Goal: Task Accomplishment & Management: Use online tool/utility

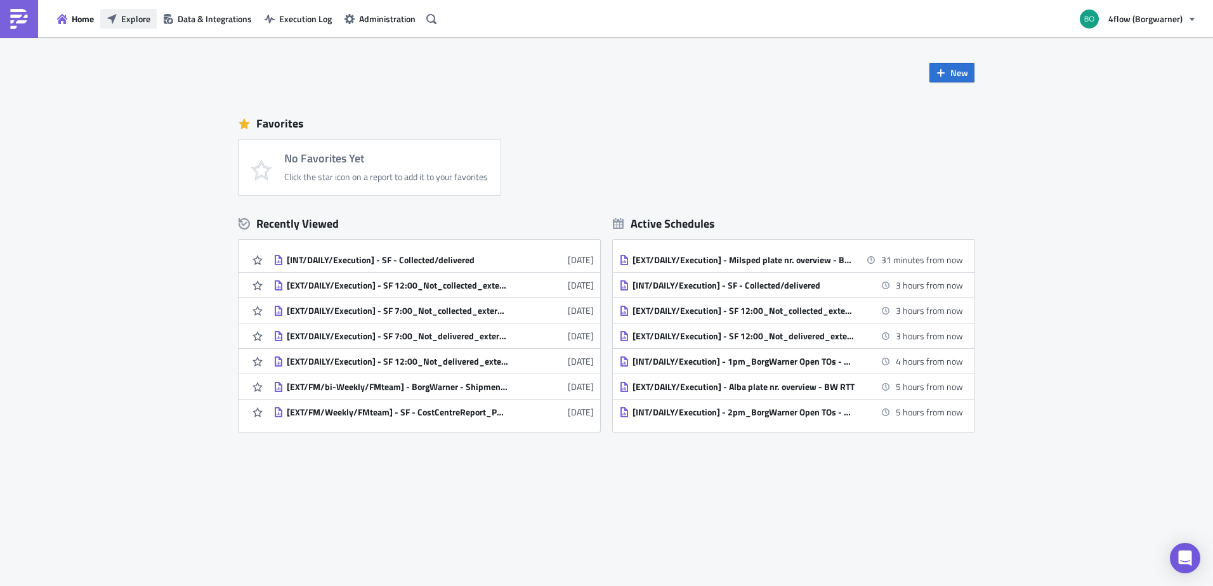
click at [124, 18] on span "Explore" at bounding box center [135, 18] width 29 height 13
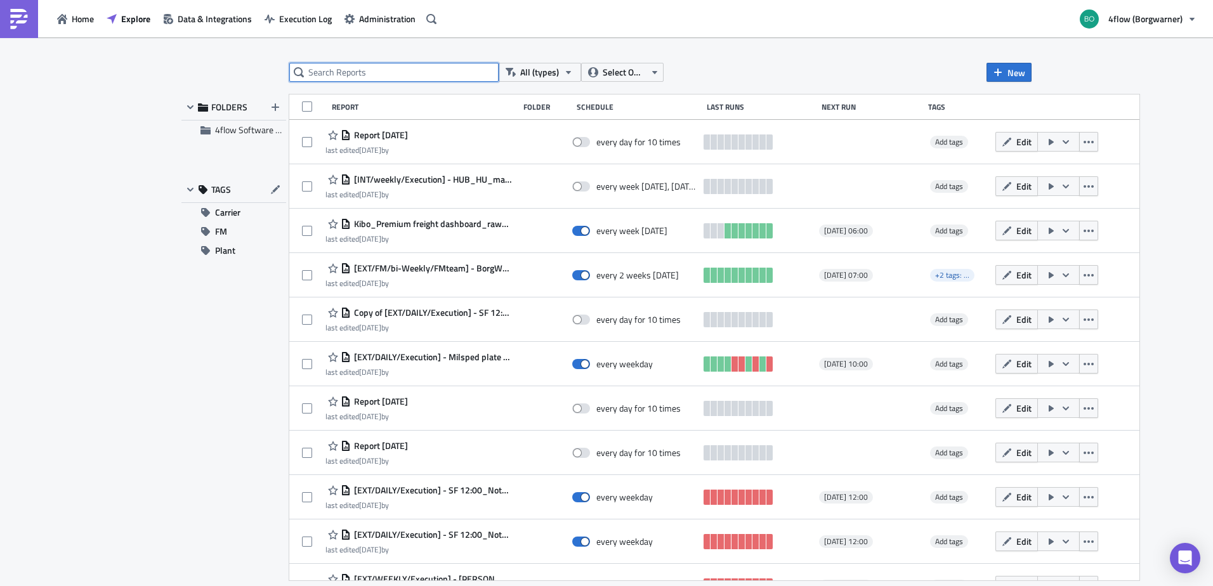
click at [375, 76] on input "text" at bounding box center [393, 72] width 209 height 19
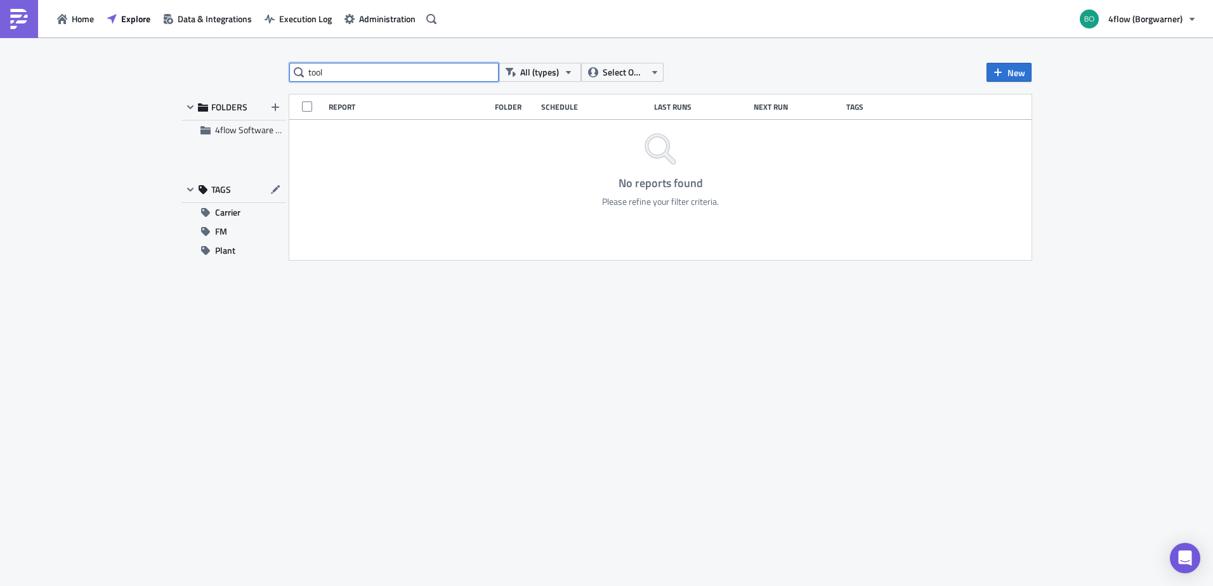
click at [358, 79] on input "tool" at bounding box center [393, 72] width 209 height 19
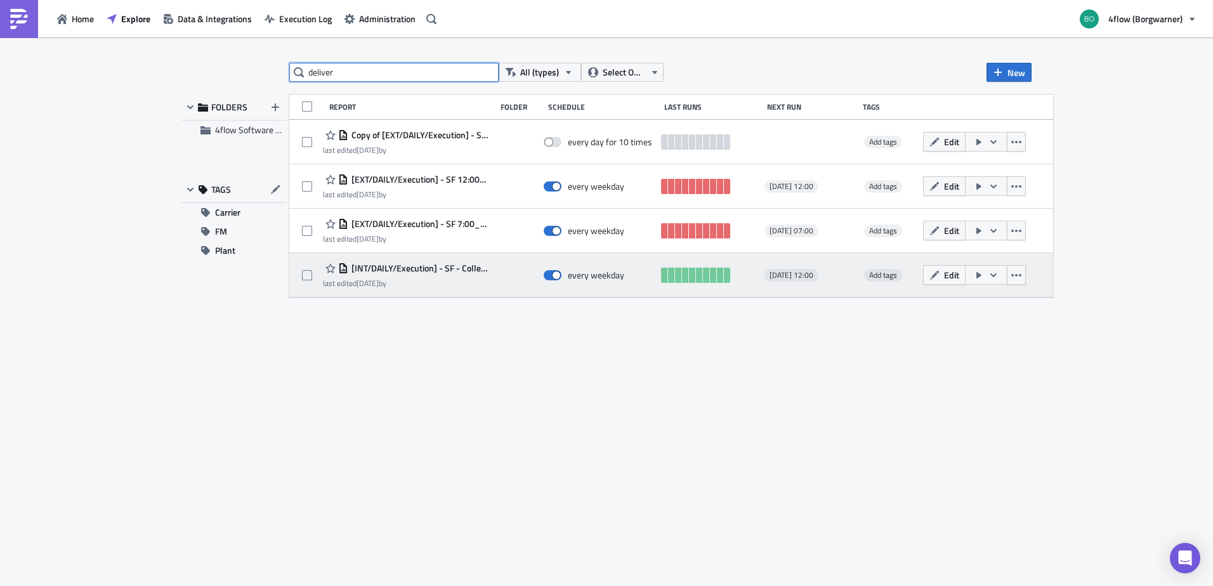
type input "deliver"
click at [455, 268] on span "[INT/DAILY/Execution] - SF - Collected/delivered" at bounding box center [418, 268] width 141 height 11
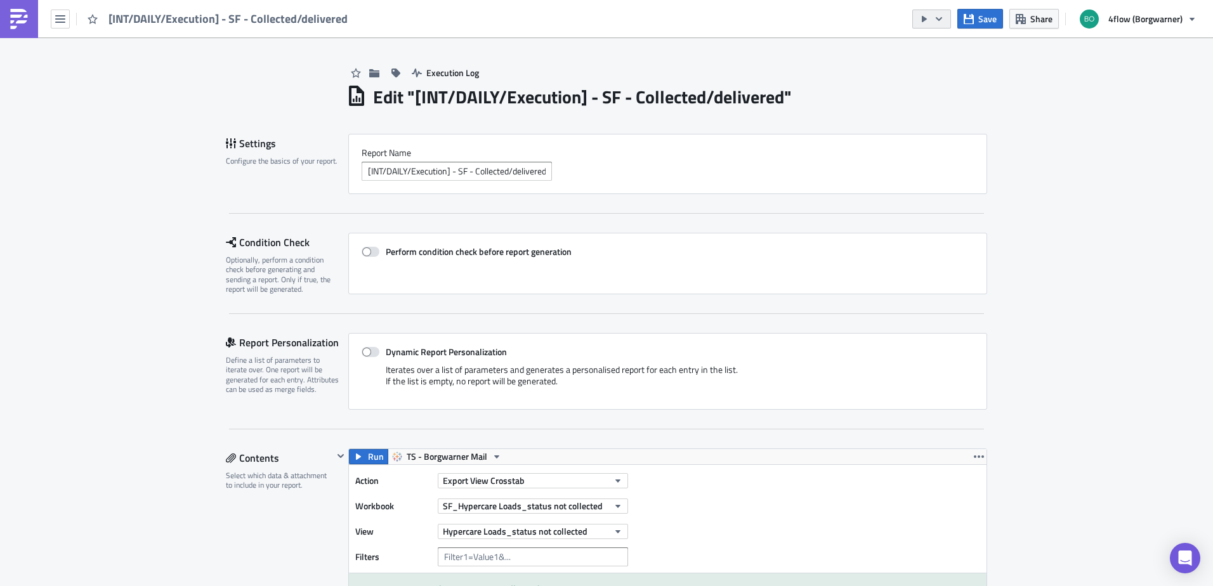
click at [941, 16] on icon "button" at bounding box center [939, 19] width 10 height 10
click at [941, 15] on icon "button" at bounding box center [939, 19] width 10 height 10
click at [940, 16] on icon "button" at bounding box center [939, 19] width 10 height 10
click at [939, 16] on icon "button" at bounding box center [939, 19] width 10 height 10
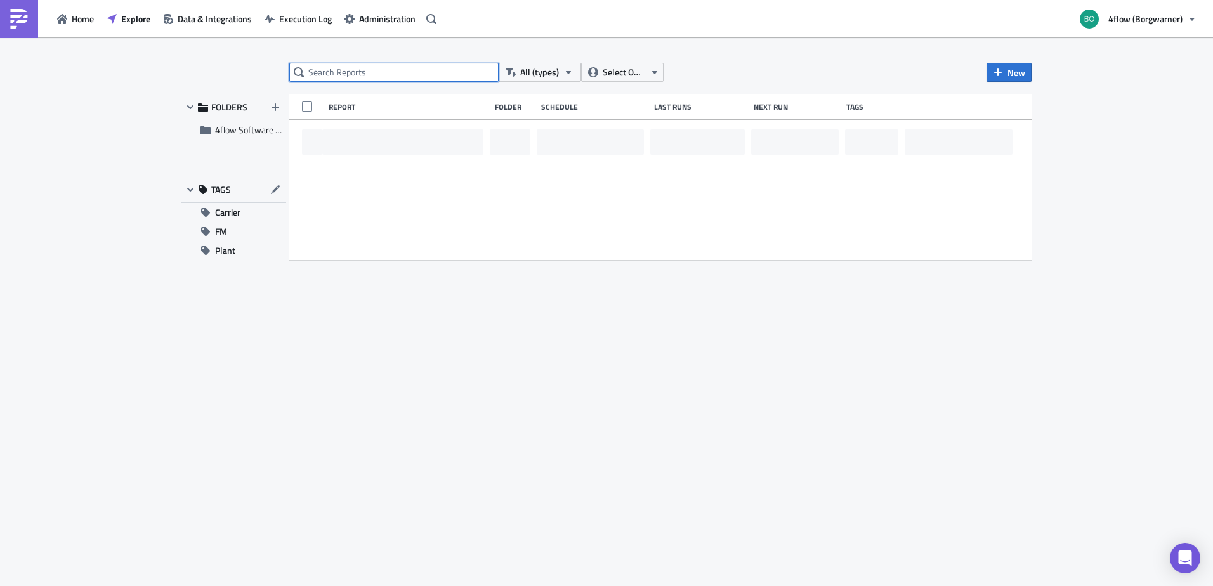
click at [334, 69] on input "text" at bounding box center [393, 72] width 209 height 19
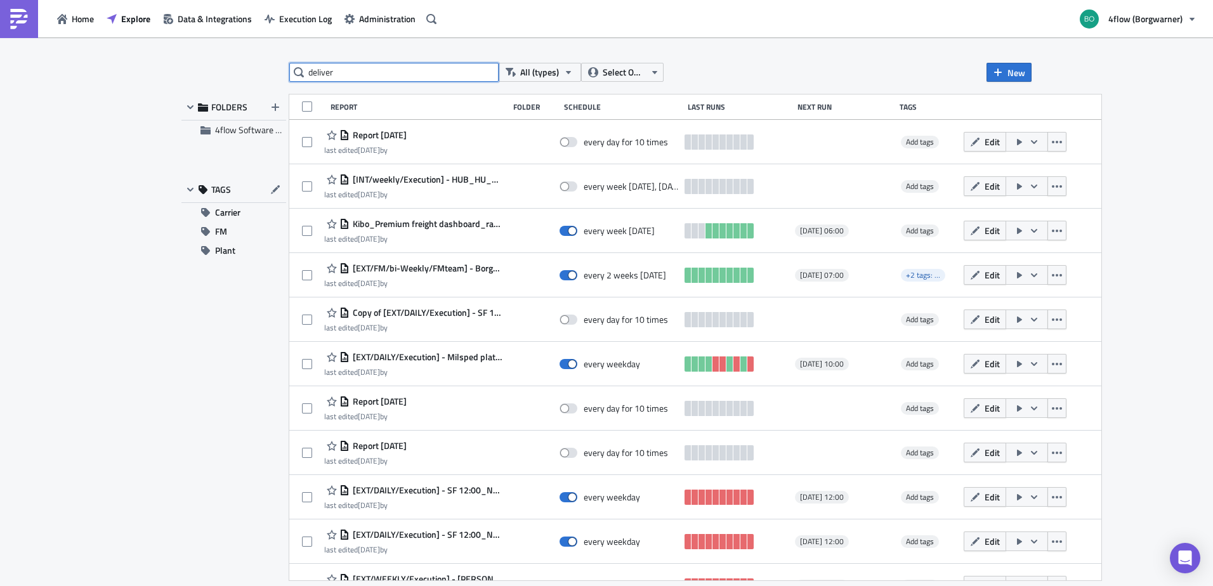
type input "deliver"
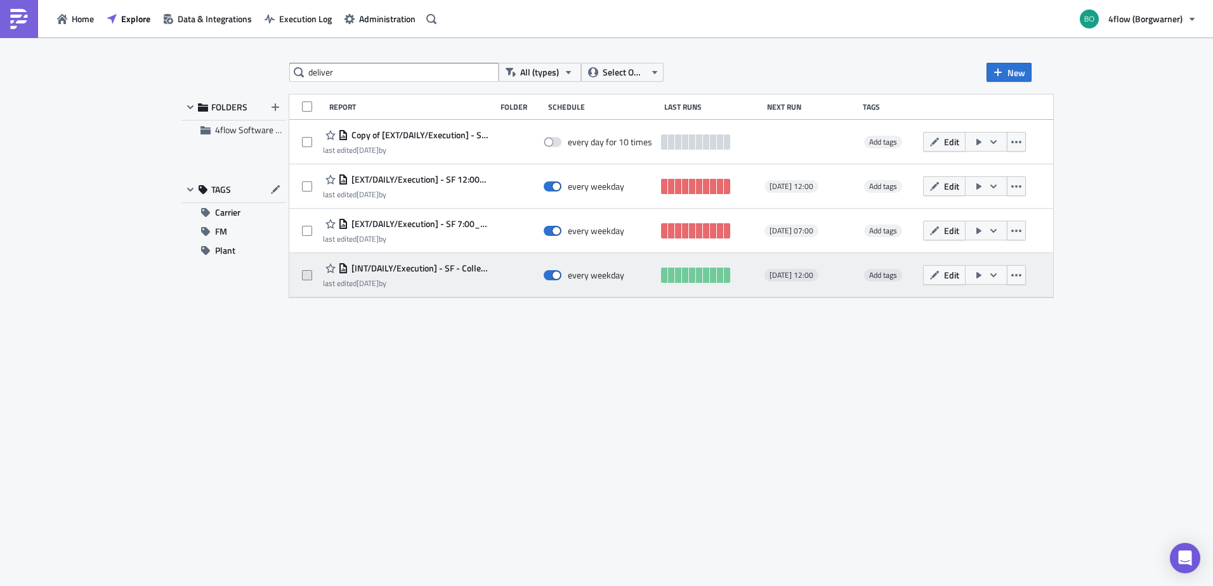
click at [303, 274] on span at bounding box center [307, 275] width 10 height 10
click at [304, 274] on input "checkbox" at bounding box center [308, 275] width 8 height 8
checkbox input "true"
click at [996, 275] on icon "button" at bounding box center [993, 275] width 6 height 4
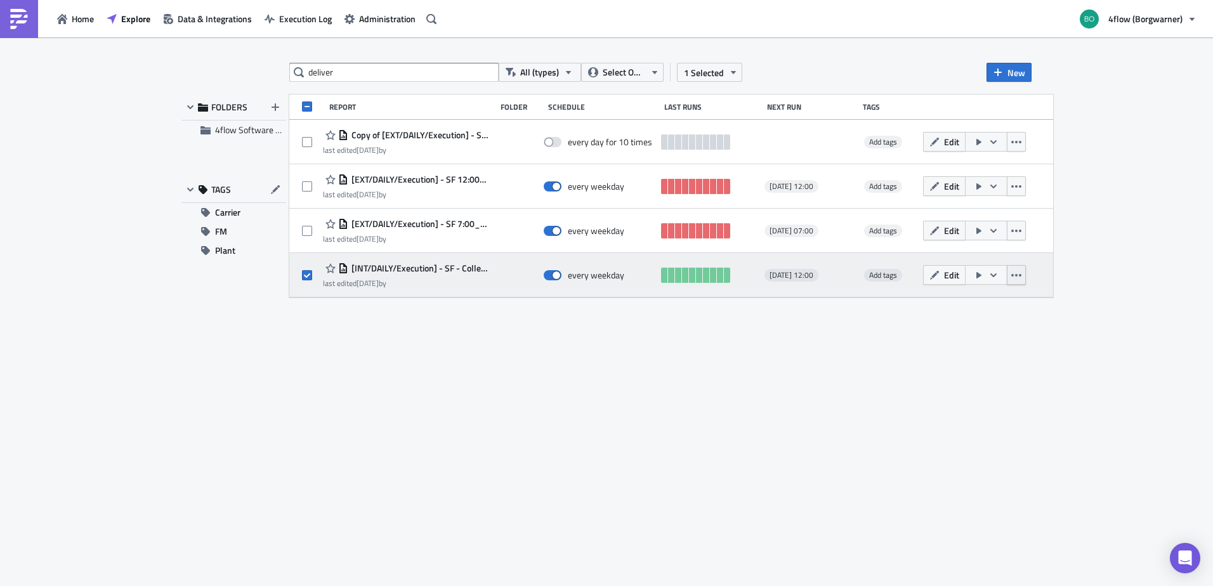
click at [1021, 273] on icon "button" at bounding box center [1016, 275] width 10 height 10
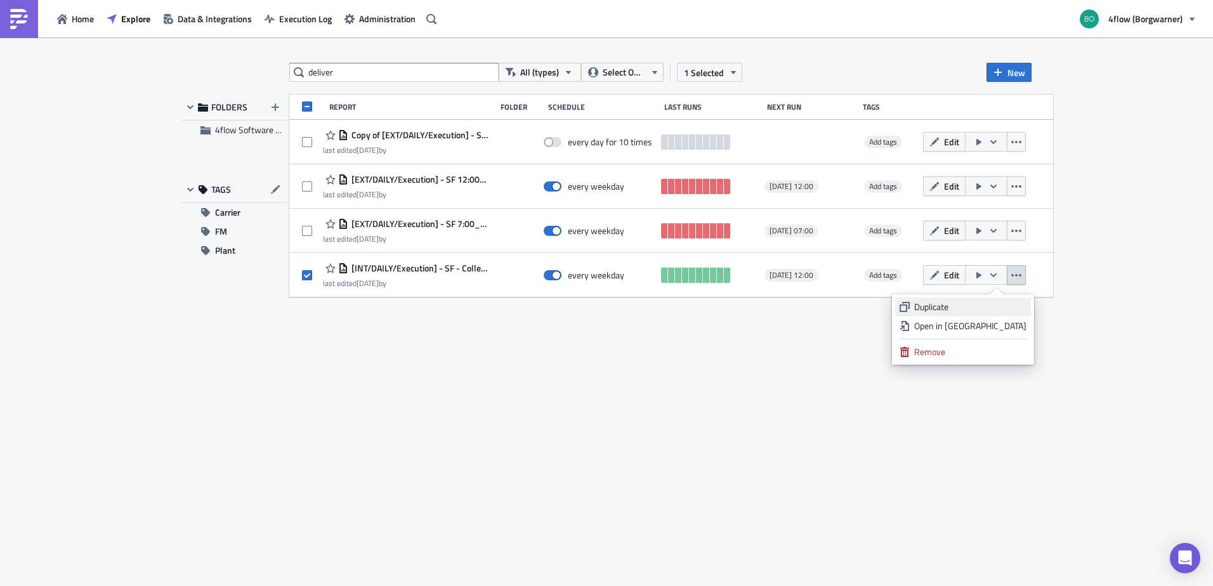
click at [960, 302] on div "Duplicate" at bounding box center [970, 307] width 112 height 13
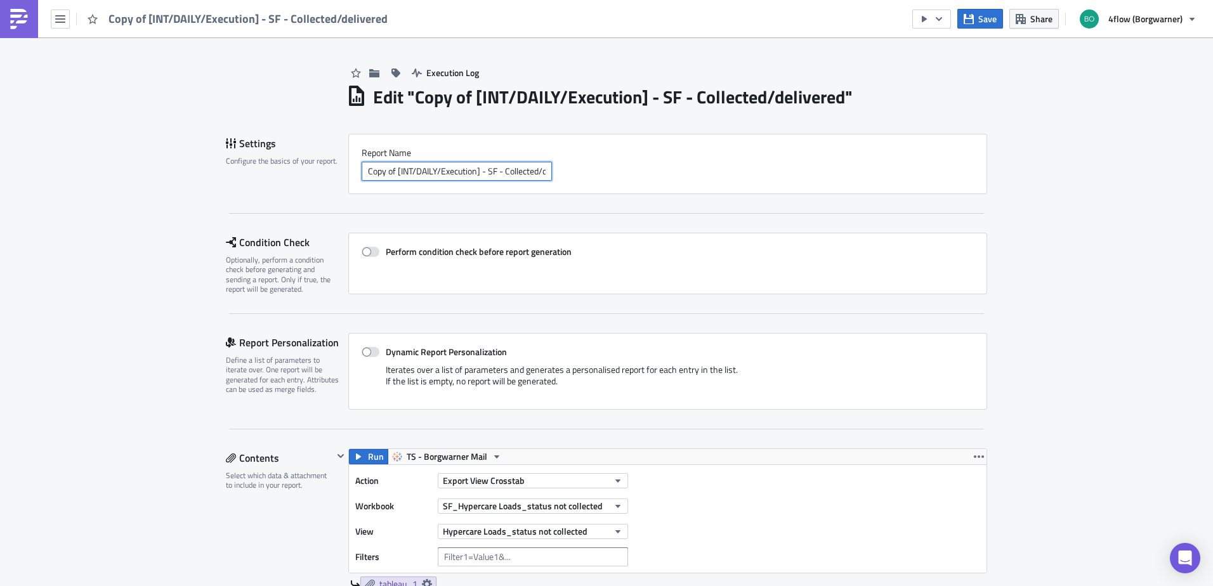
drag, startPoint x: 392, startPoint y: 169, endPoint x: 289, endPoint y: 157, distance: 104.0
click at [289, 157] on div "Settings Configure the basics of your report. Report Nam﻿e Copy of [INT/DAILY/E…" at bounding box center [606, 164] width 761 height 60
drag, startPoint x: 453, startPoint y: 170, endPoint x: 660, endPoint y: 168, distance: 206.8
click at [660, 168] on div "[INT/DAILY/Execution] - SF - Collected/delivered" at bounding box center [668, 171] width 612 height 19
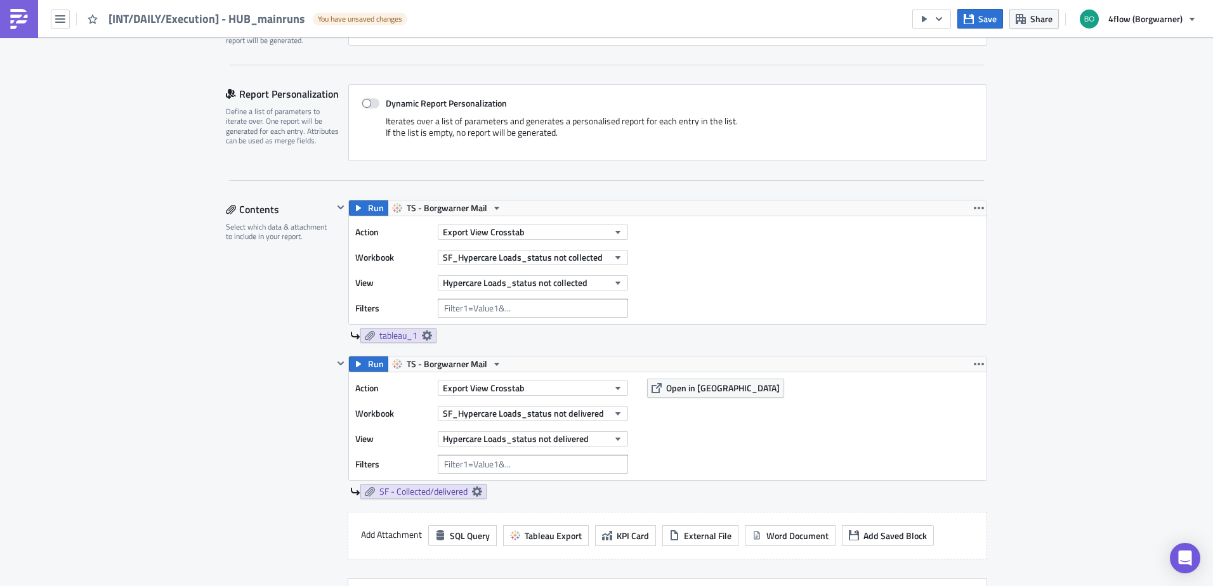
scroll to position [254, 0]
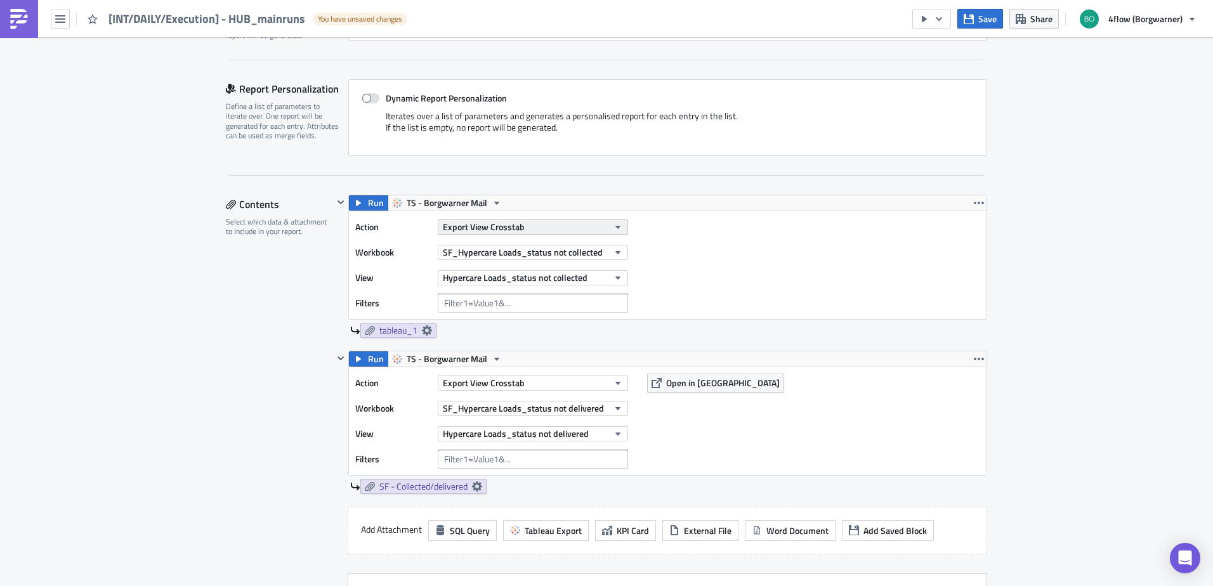
type input "[INT/DAILY/Execution] - HUB_mainruns"
click at [613, 228] on icon "button" at bounding box center [618, 227] width 10 height 10
click at [613, 226] on icon "button" at bounding box center [618, 227] width 10 height 10
click at [615, 251] on icon "button" at bounding box center [617, 252] width 5 height 3
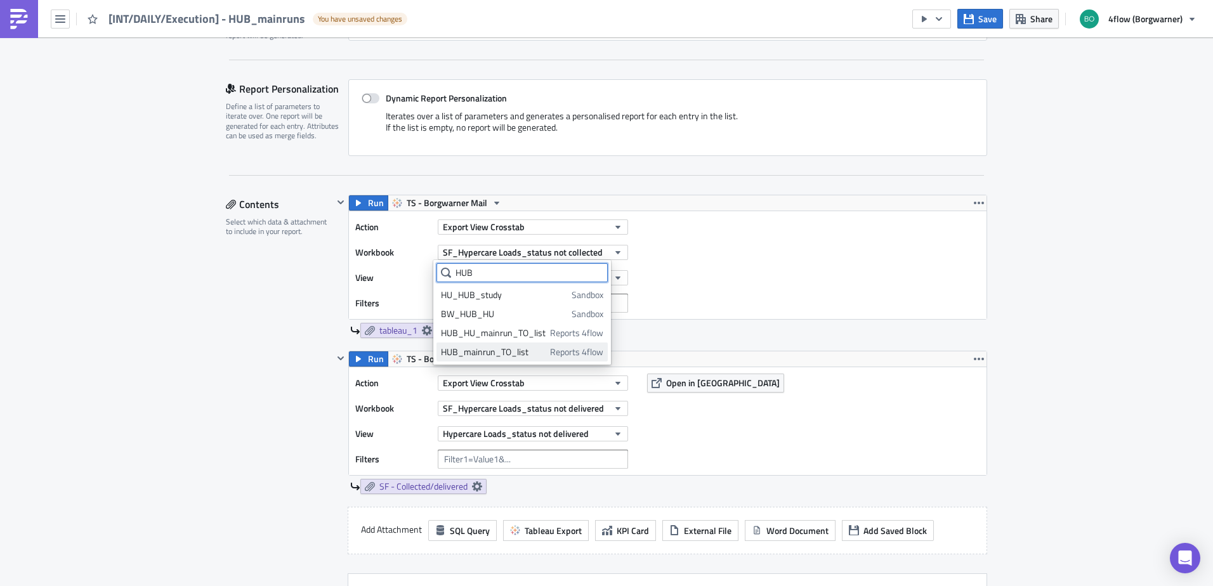
type input "HUB"
click at [491, 355] on div "HUB_mainrun_TO_list" at bounding box center [493, 352] width 105 height 13
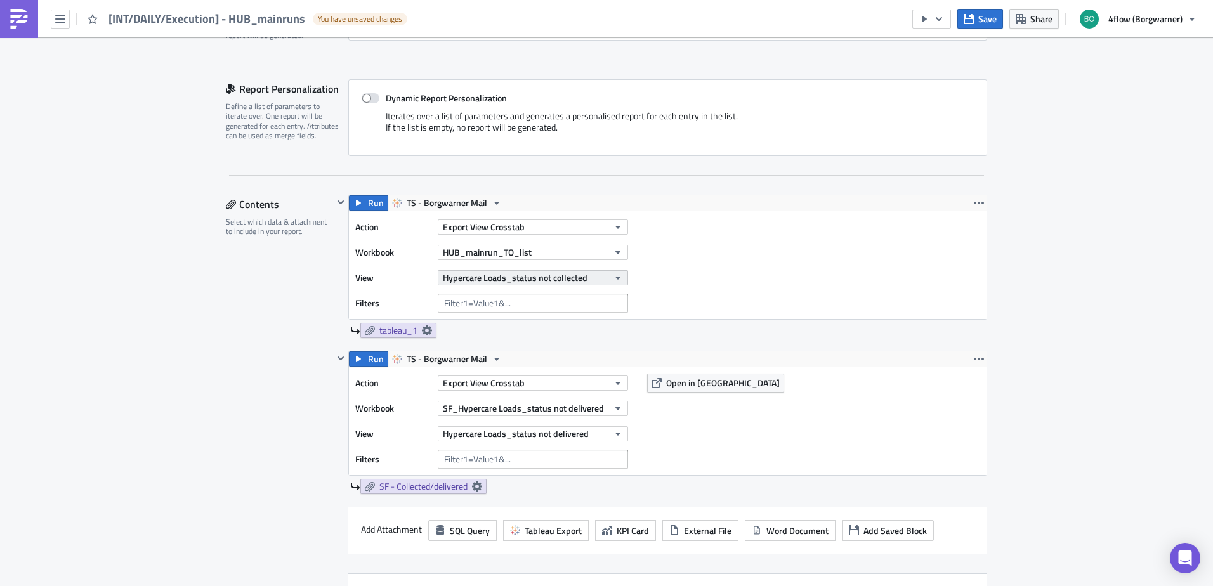
click at [518, 278] on span "Hypercare Loads_status not collected" at bounding box center [515, 277] width 145 height 13
click at [514, 313] on link "HUB_HU_mainrun_TO_list" at bounding box center [496, 320] width 121 height 19
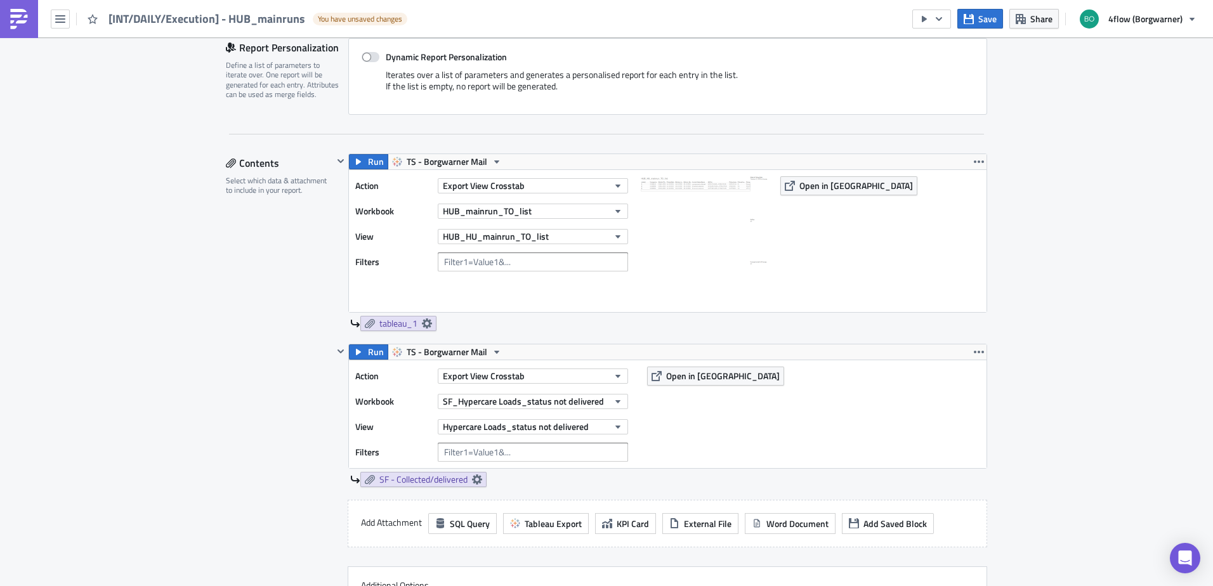
scroll to position [317, 0]
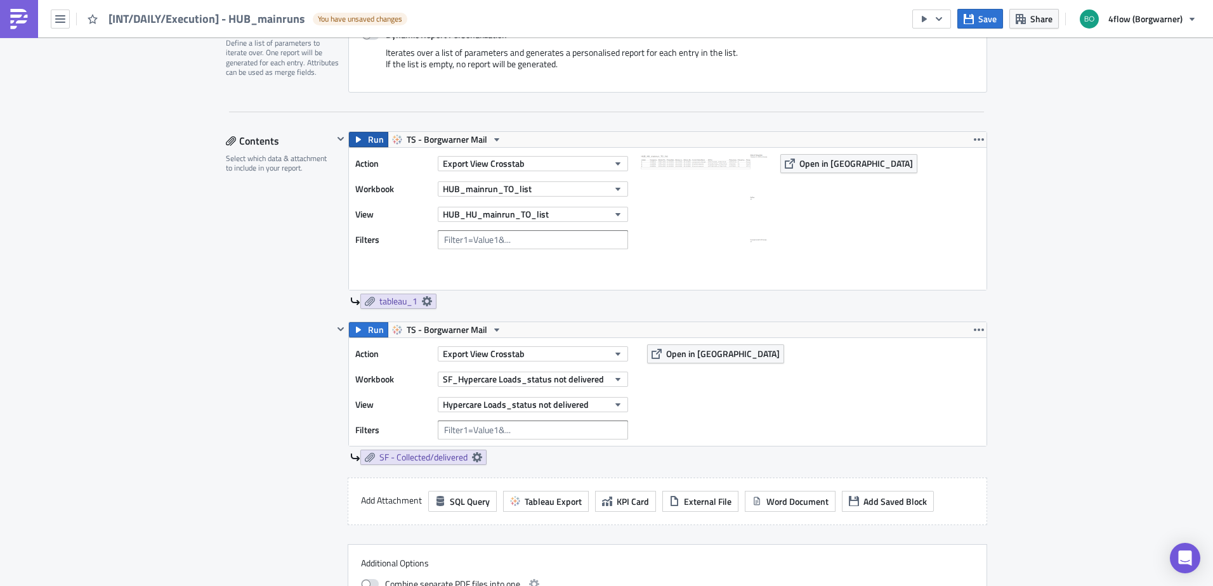
click at [358, 138] on icon "button" at bounding box center [358, 139] width 10 height 10
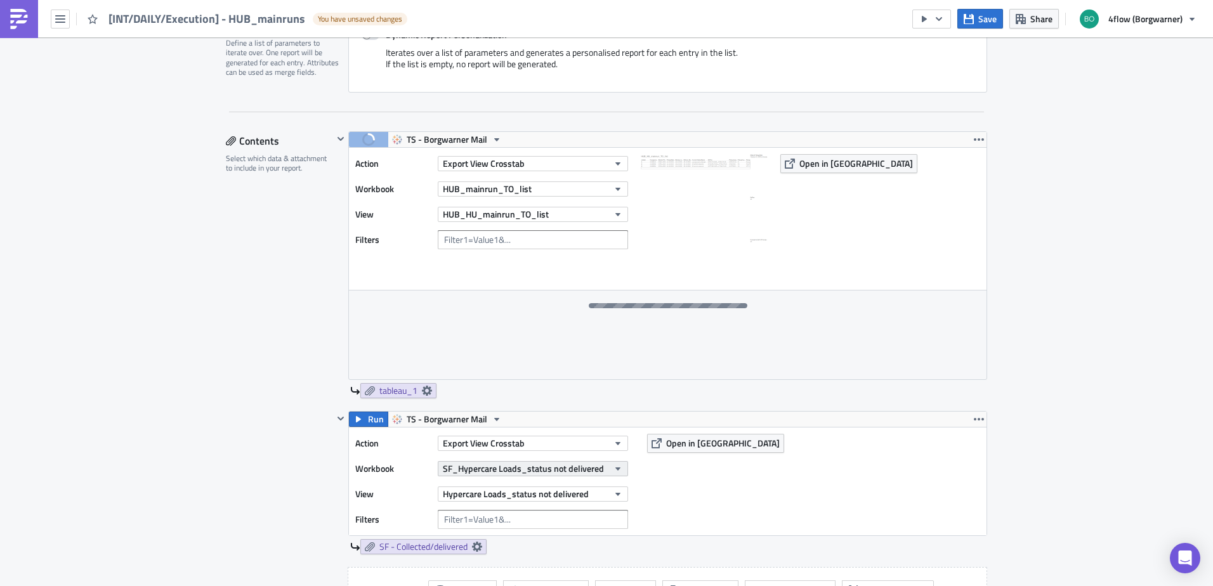
click at [512, 469] on span "SF_Hypercare Loads_status not delivered" at bounding box center [523, 468] width 161 height 13
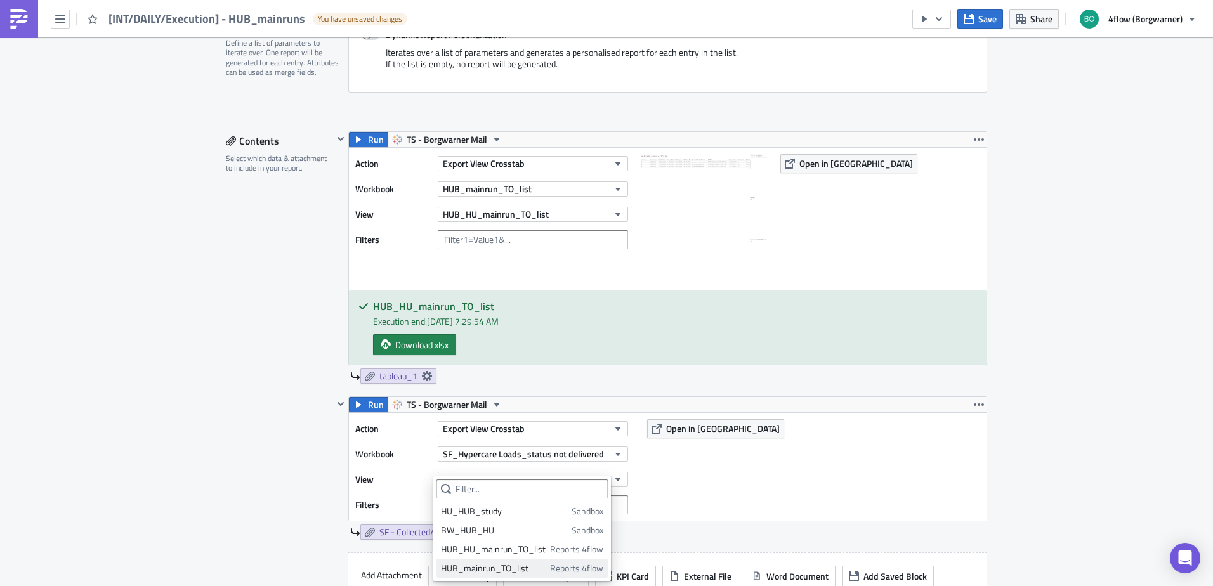
click at [501, 567] on div "HUB_mainrun_TO_list" at bounding box center [493, 568] width 105 height 13
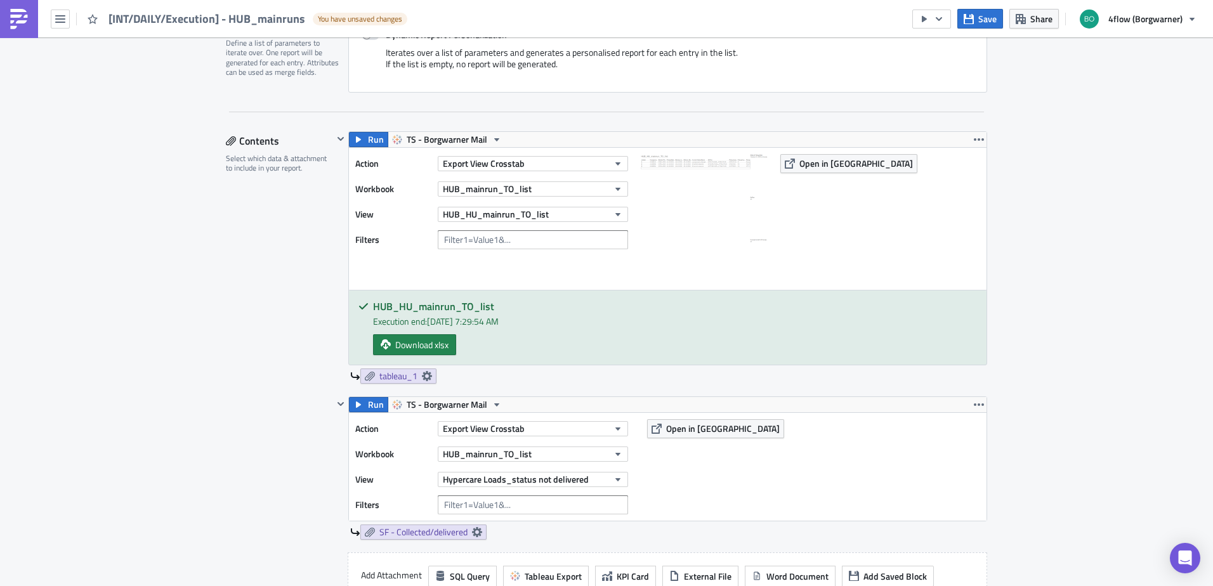
click at [476, 471] on div "Hypercare Loads_status not delivered" at bounding box center [533, 479] width 190 height 19
click at [476, 481] on span "Hypercare Loads_status not delivered" at bounding box center [516, 479] width 146 height 13
click at [511, 542] on div "HUB_DE_mainrun_TO_list" at bounding box center [497, 541] width 112 height 13
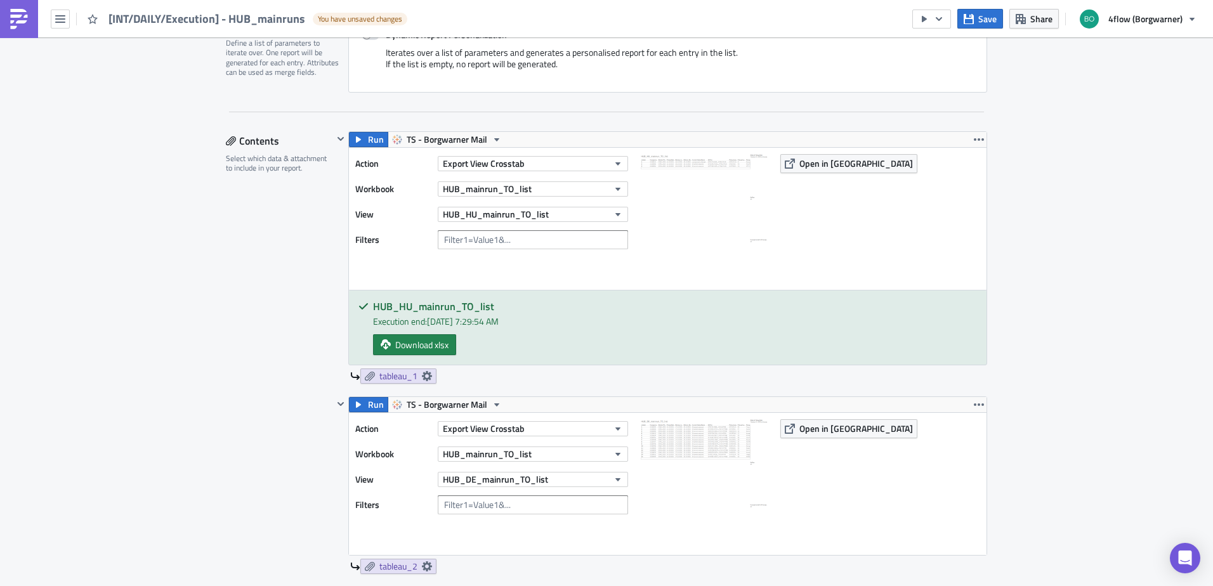
click at [360, 396] on div "Run TS - Borgwarner Mail Action Export View Crosstab Workbook HUB_mainrun_TO_li…" at bounding box center [667, 475] width 639 height 159
click at [360, 399] on button "Run" at bounding box center [368, 404] width 39 height 15
click at [415, 348] on span "Download xlsx" at bounding box center [421, 344] width 53 height 13
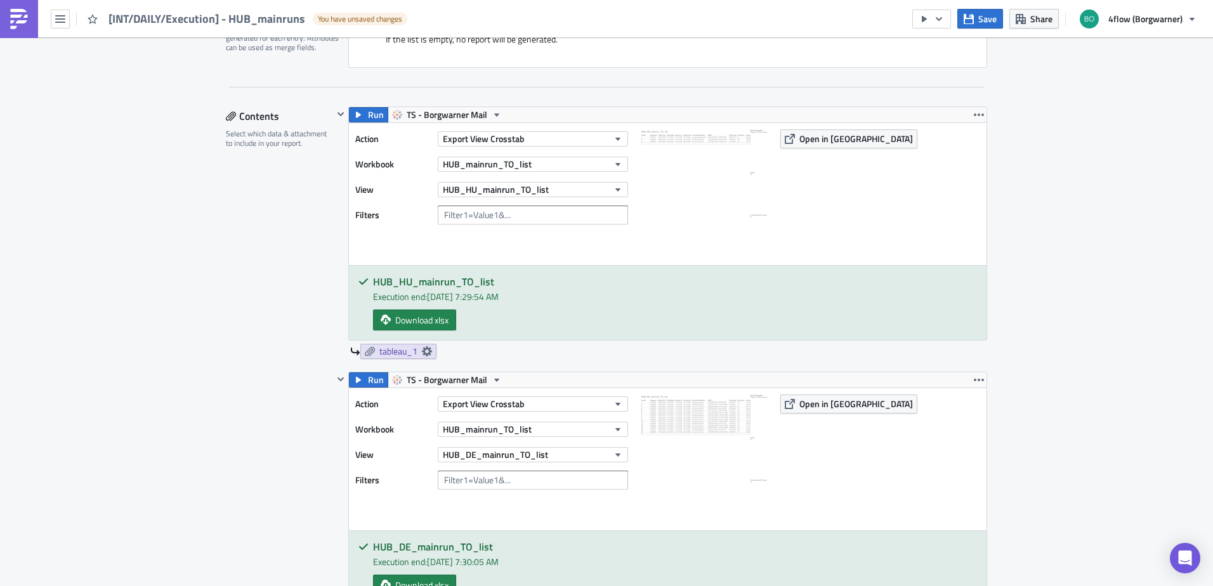
scroll to position [381, 0]
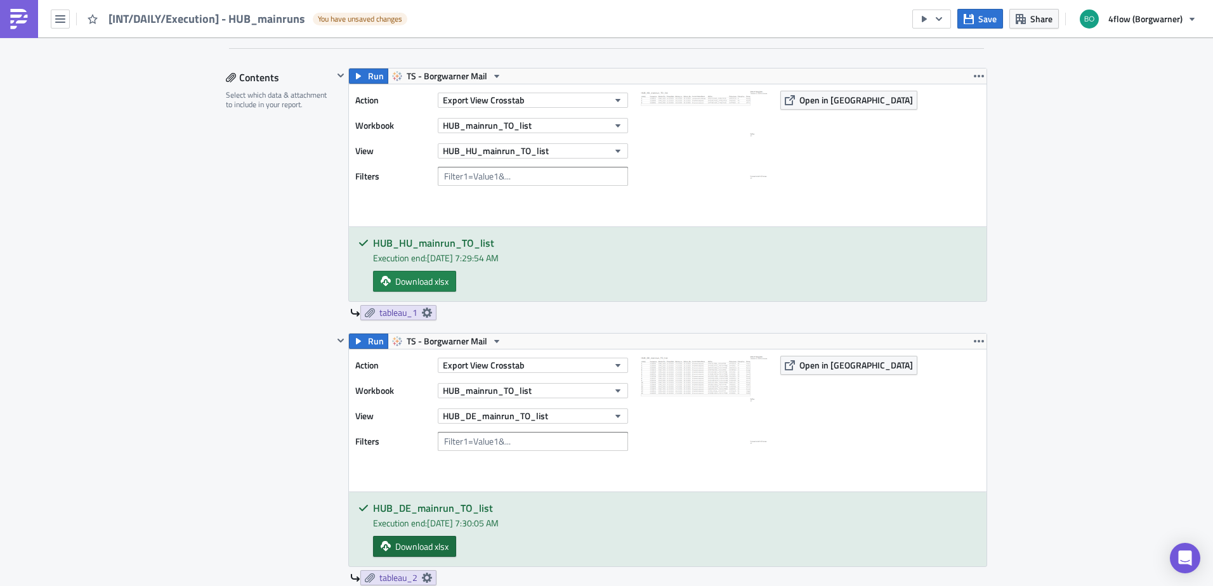
click at [418, 554] on link "Download xlsx" at bounding box center [414, 546] width 83 height 21
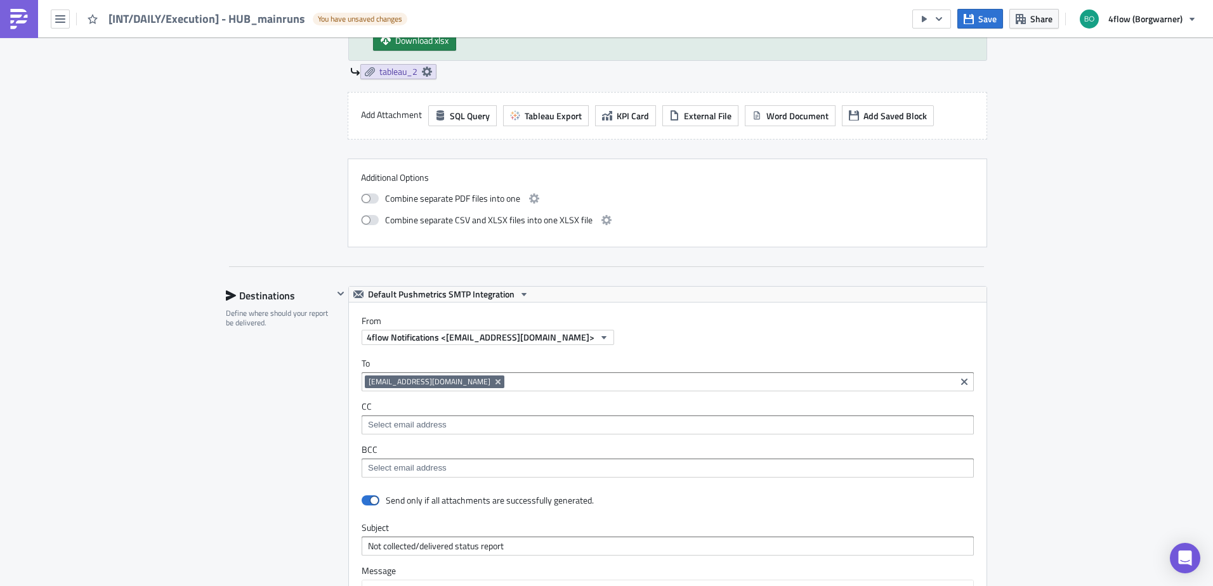
scroll to position [951, 0]
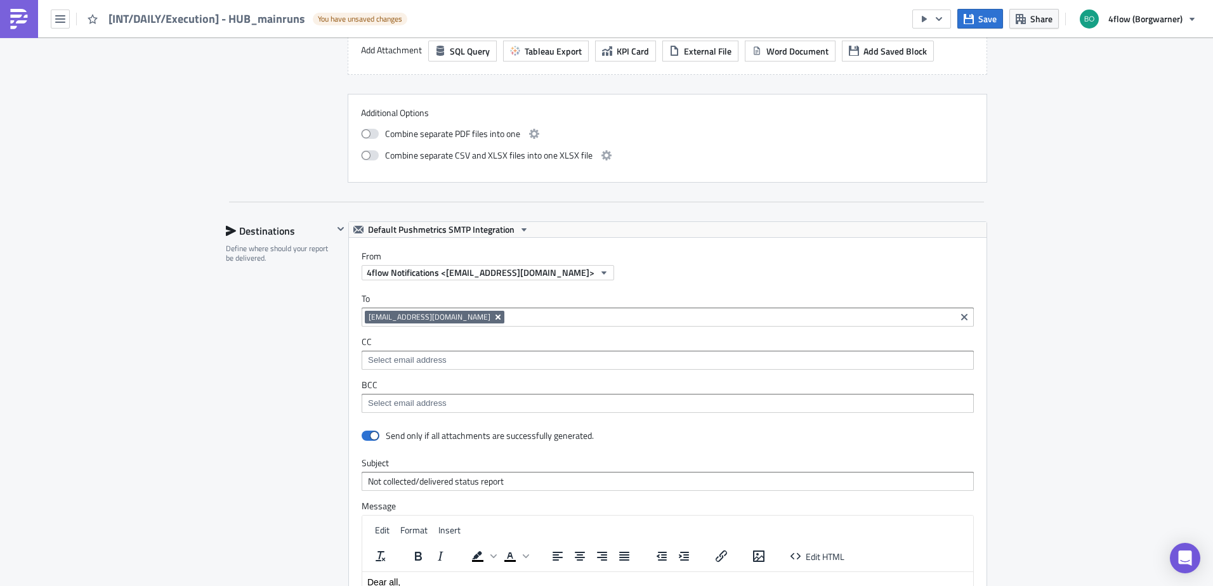
click at [500, 317] on icon "Remove Tag" at bounding box center [497, 317] width 5 height 5
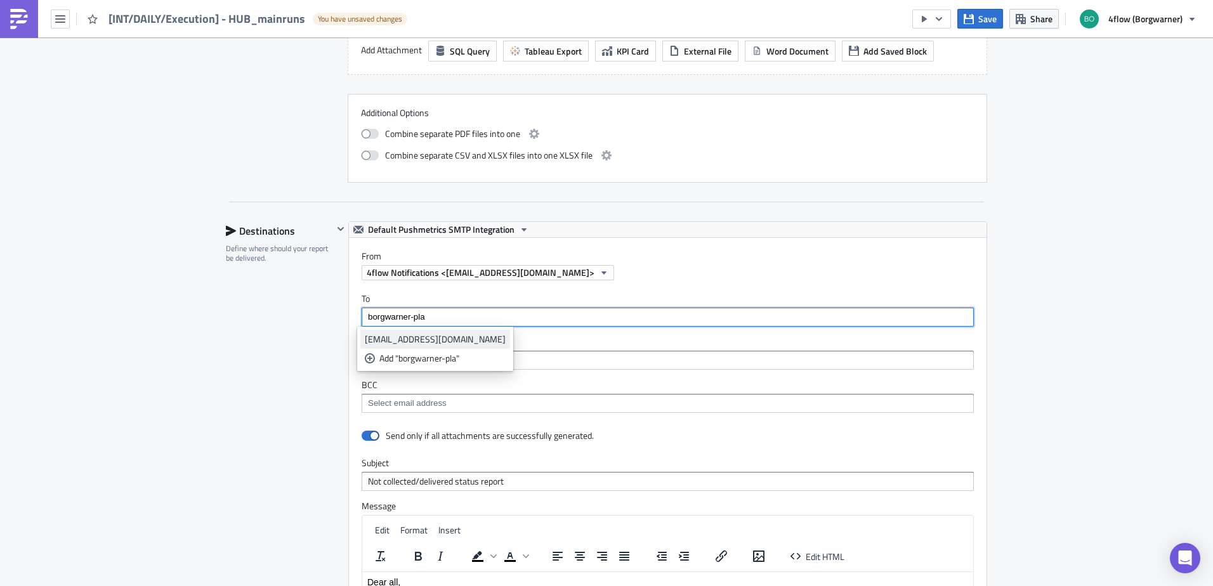
type input "borgwarner-pla"
click at [461, 336] on div "[EMAIL_ADDRESS][DOMAIN_NAME]" at bounding box center [435, 339] width 141 height 13
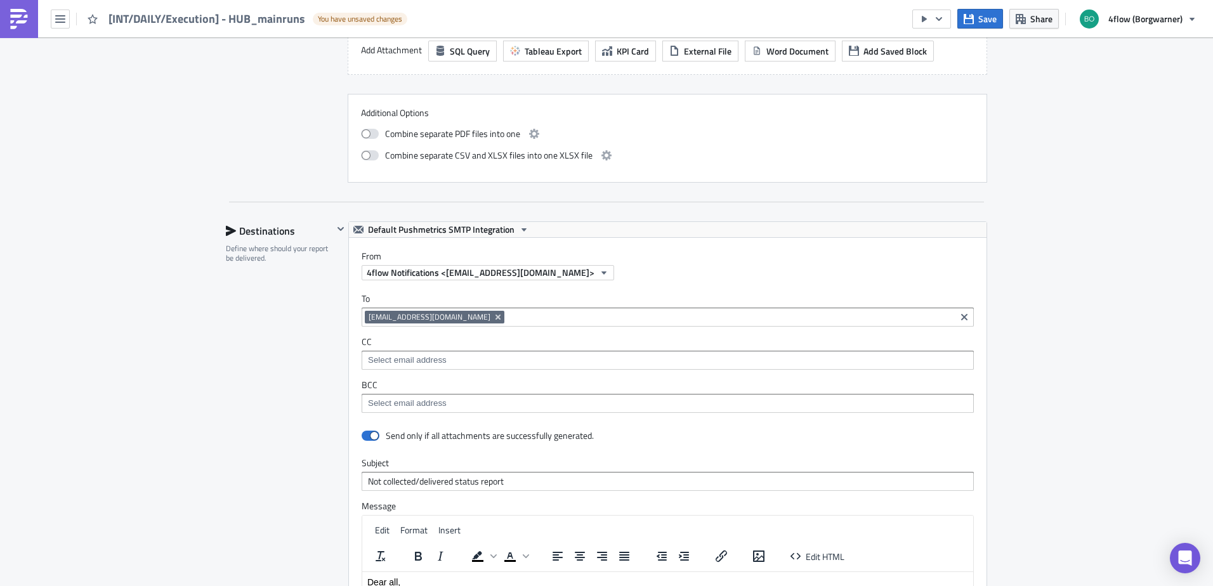
click at [580, 299] on label "To" at bounding box center [668, 298] width 612 height 11
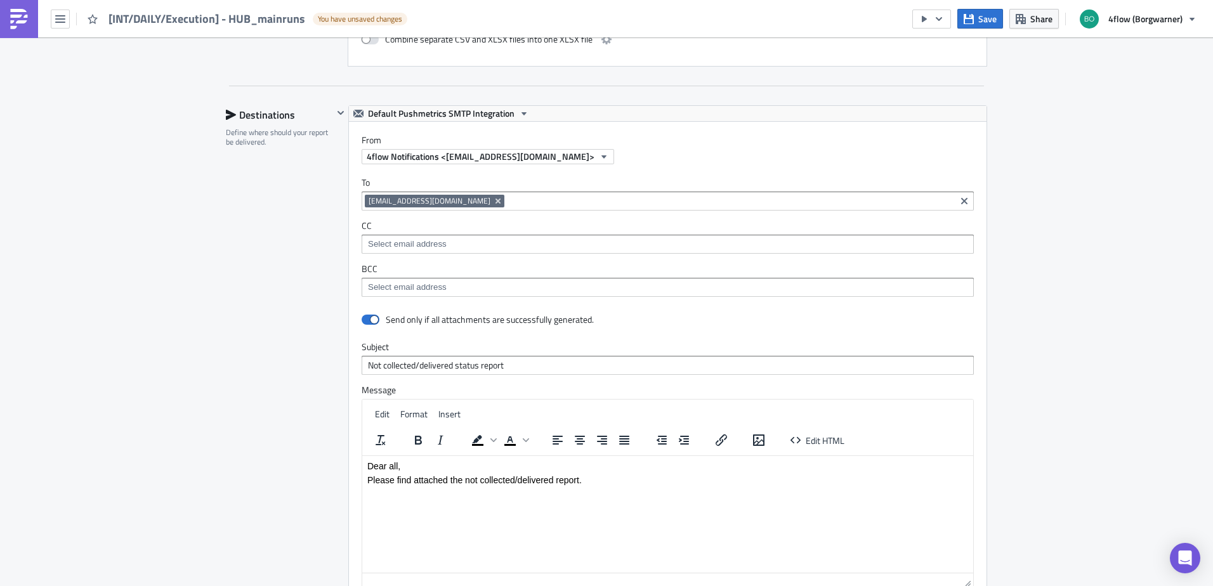
scroll to position [1078, 0]
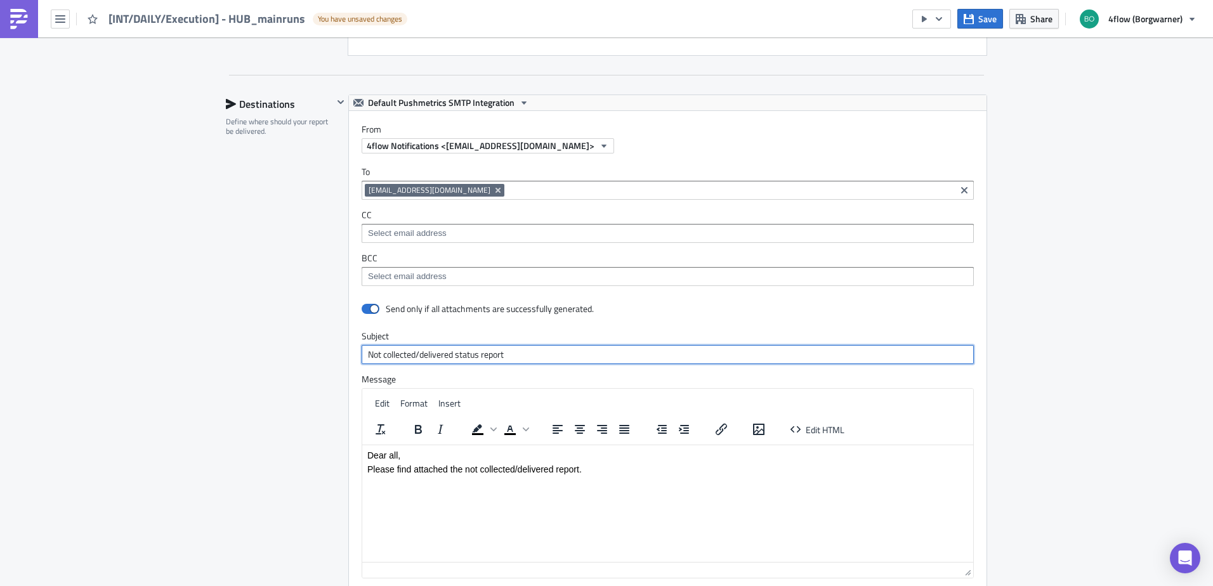
drag, startPoint x: 525, startPoint y: 350, endPoint x: 98, endPoint y: 351, distance: 426.9
type input "BorgWarner HUB Mainrun TO lost"
click at [644, 479] on html "Dear all, Please find attached the not collected/delivered report." at bounding box center [667, 462] width 611 height 34
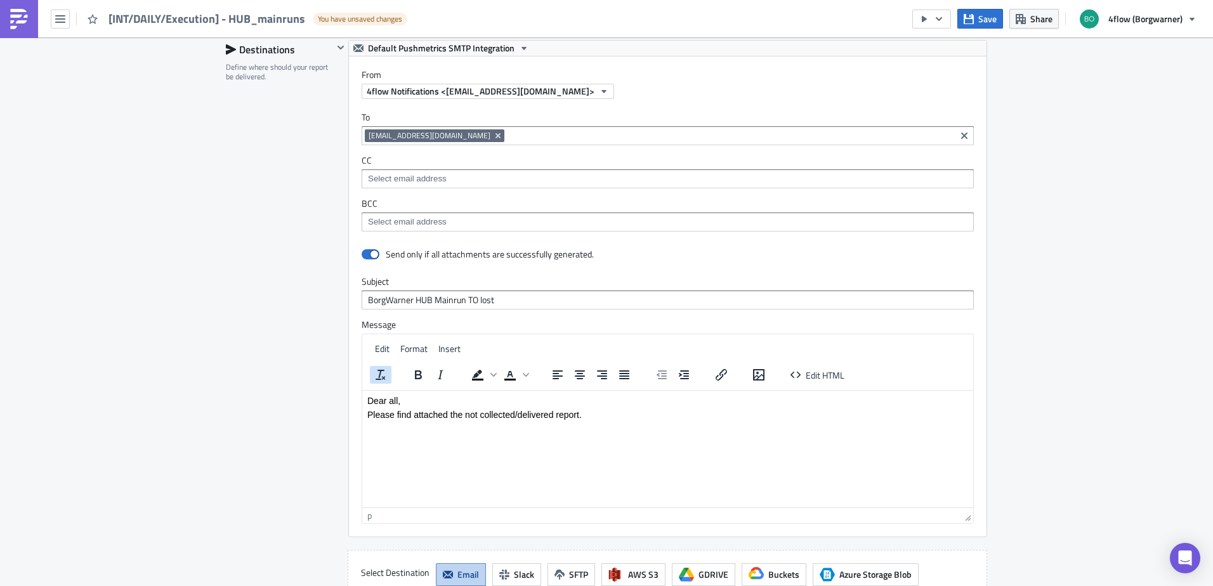
scroll to position [1125, 0]
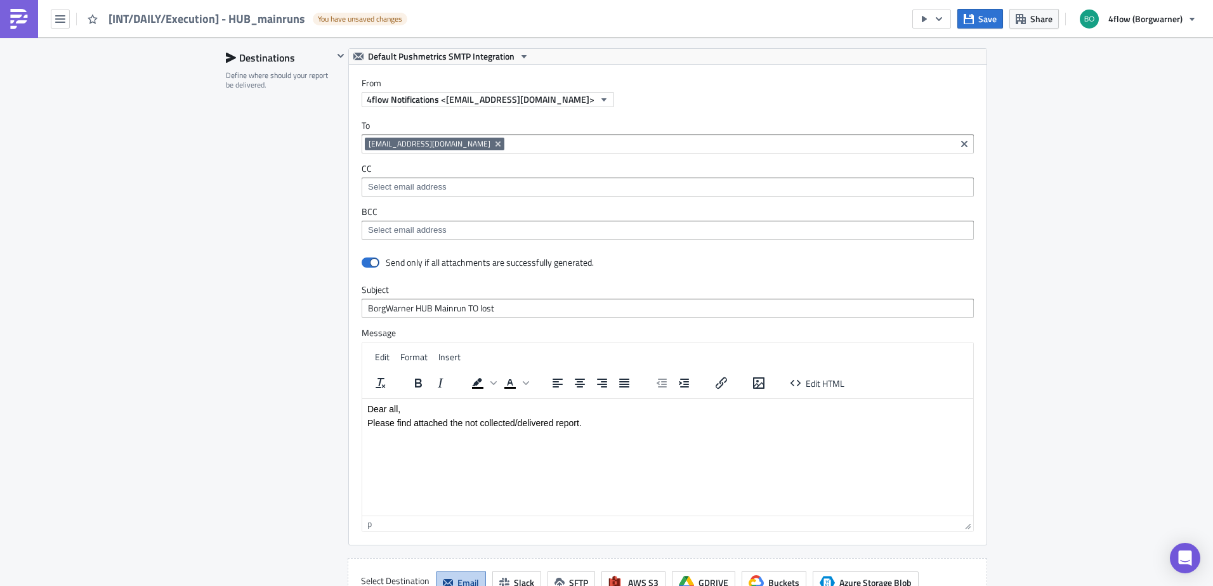
click at [413, 425] on p "Please find attached the not collected/delivered report." at bounding box center [667, 422] width 601 height 10
click at [371, 422] on p "Please find in attached files the TOs for this week's mainrun from HUB HU and H…" at bounding box center [667, 427] width 601 height 20
click at [469, 435] on p "You canfind in attached files the TOs for this week's mainrun from HUB HU and H…" at bounding box center [667, 427] width 601 height 20
drag, startPoint x: 676, startPoint y: 433, endPoint x: 634, endPoint y: 845, distance: 414.4
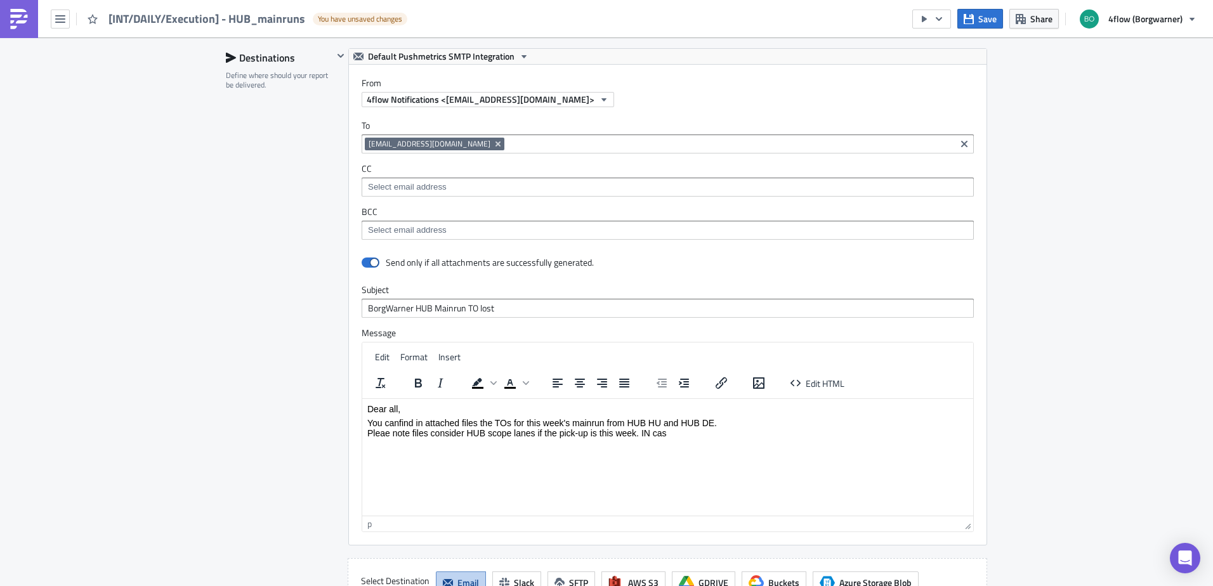
click at [362, 443] on html "Dear all, You canfind in attached files the TOs for this week's mainrun from HU…" at bounding box center [667, 420] width 611 height 44
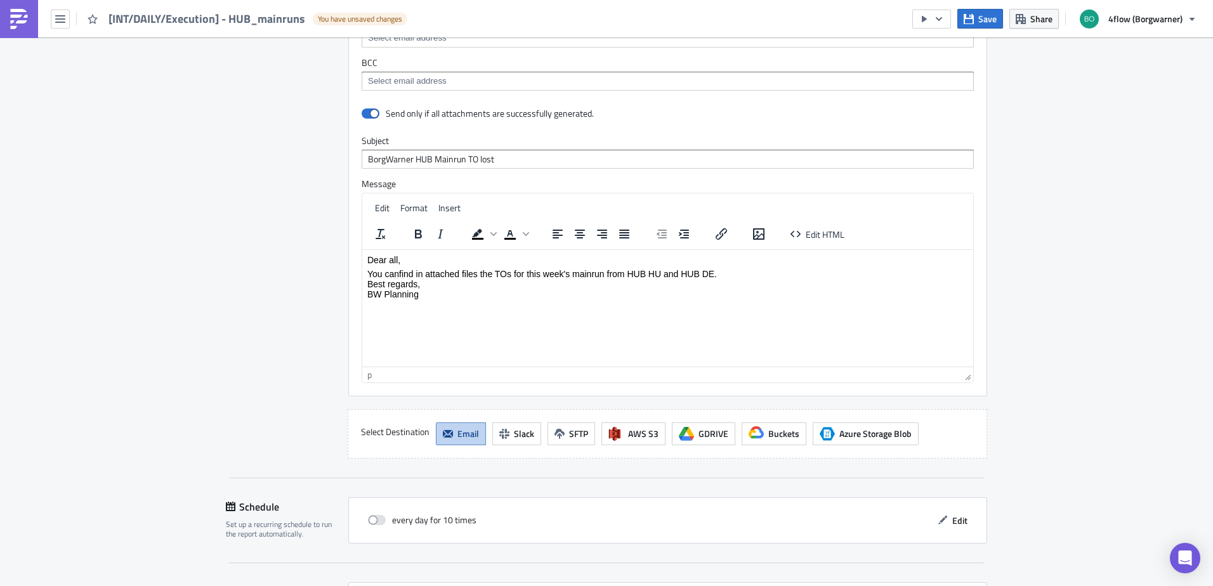
scroll to position [1378, 0]
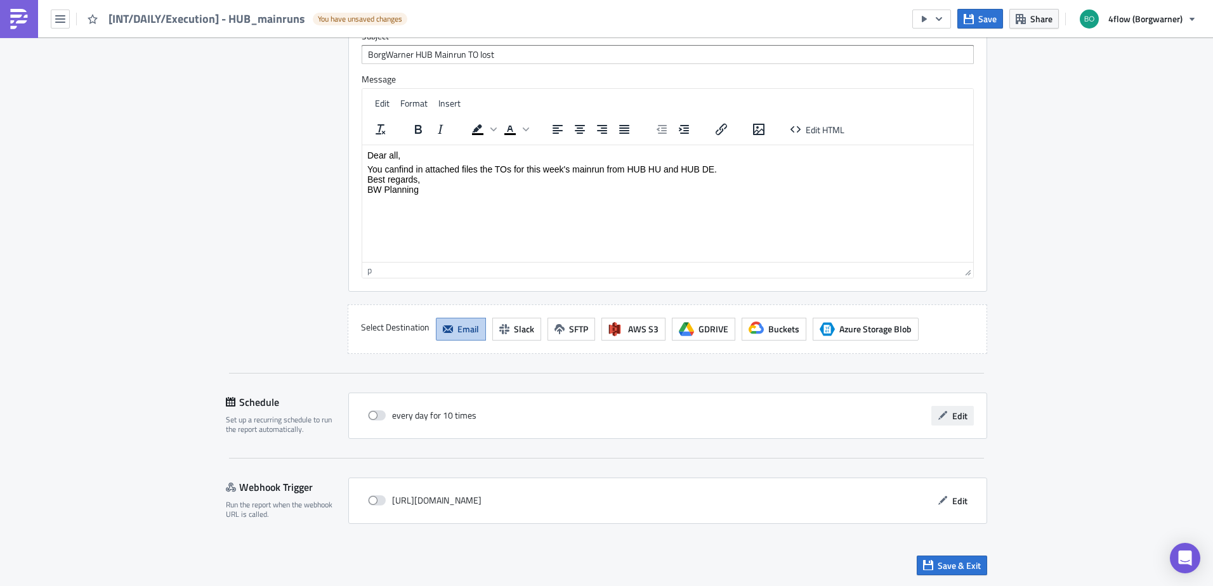
click at [952, 410] on span "Edit" at bounding box center [959, 415] width 15 height 13
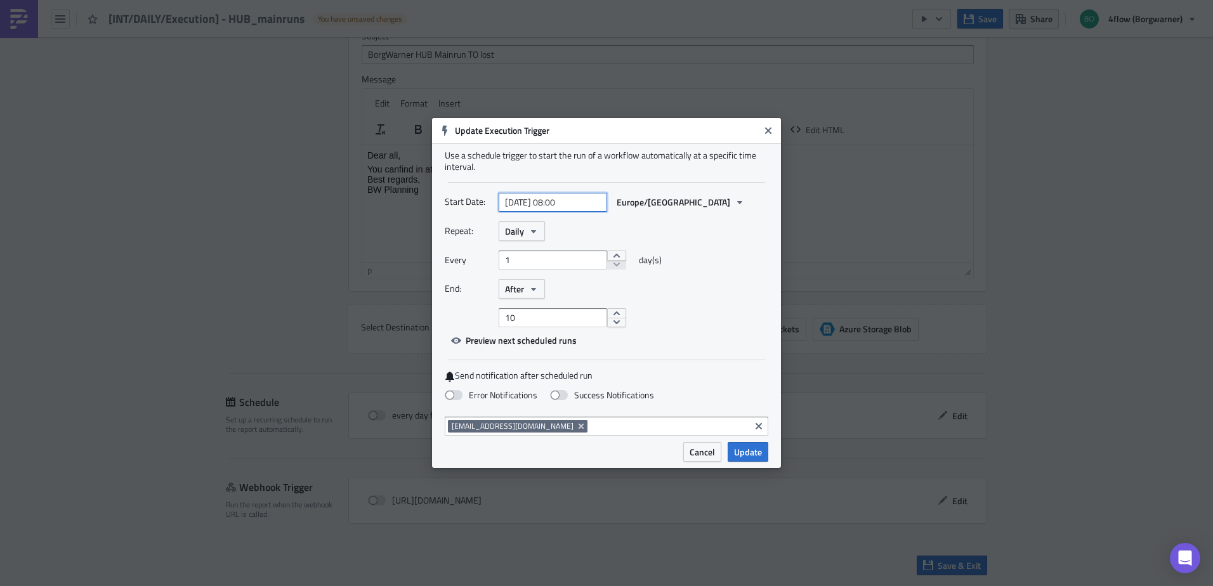
click at [578, 203] on input "[DATE] 08:00" at bounding box center [553, 202] width 108 height 19
select select "9"
select select "2025"
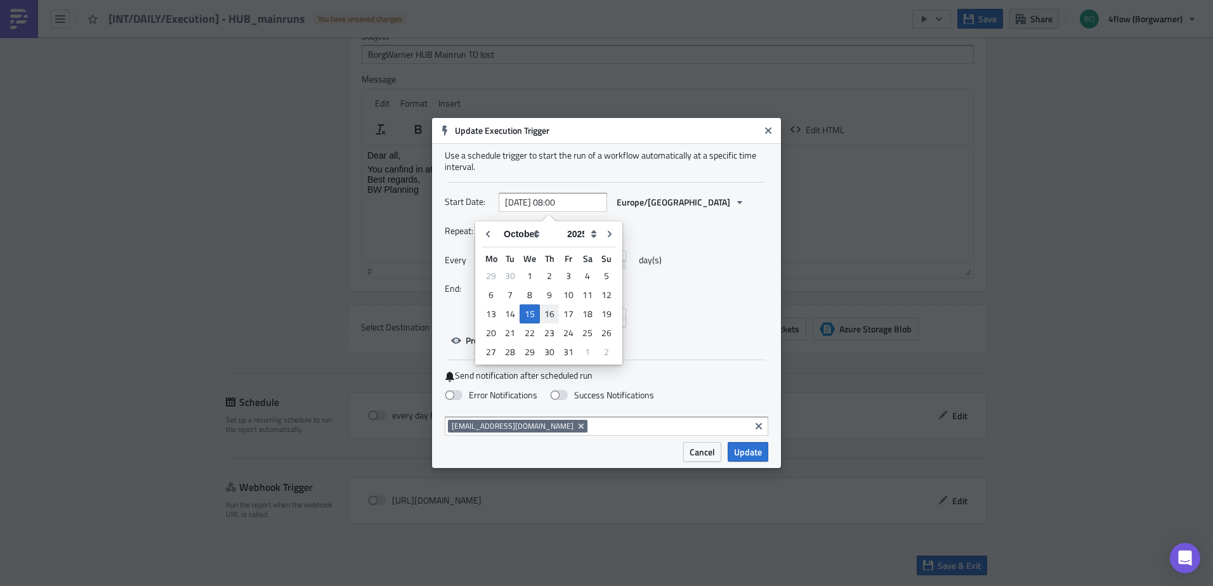
click at [550, 316] on div "16" at bounding box center [549, 314] width 19 height 18
type input "[DATE] 08:00"
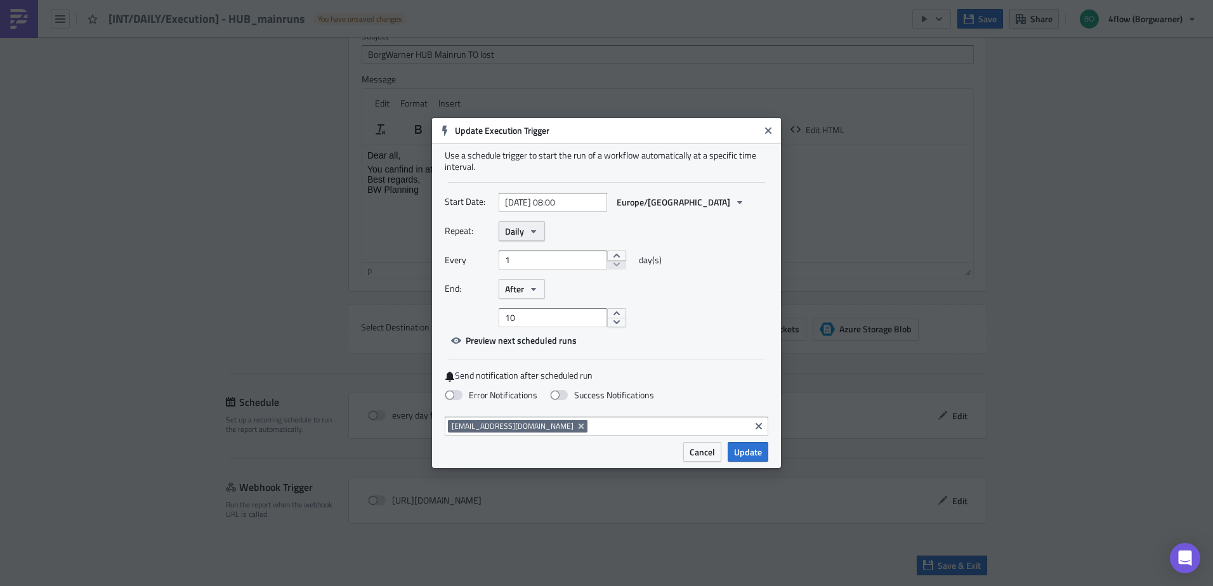
click at [537, 225] on button "Daily" at bounding box center [522, 231] width 46 height 20
click at [524, 290] on div "Weekly" at bounding box center [558, 291] width 105 height 13
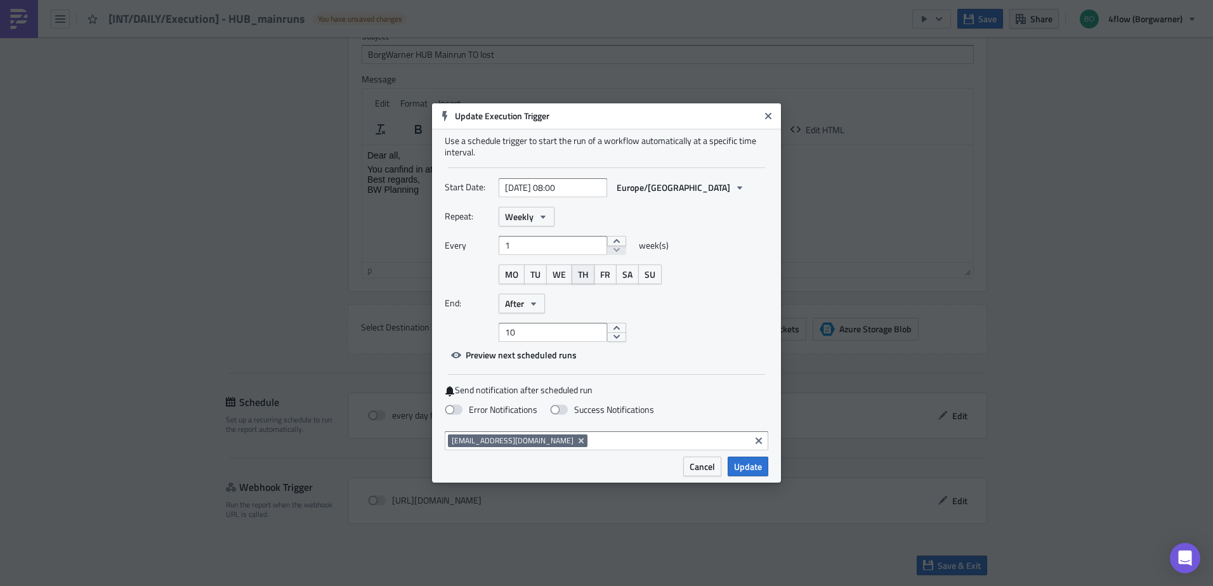
click at [581, 273] on span "TH" at bounding box center [583, 274] width 10 height 13
click at [610, 329] on button "increment" at bounding box center [616, 328] width 19 height 10
click at [585, 334] on input "11" at bounding box center [553, 332] width 108 height 19
type input "10"
click at [607, 339] on button "decrement" at bounding box center [616, 337] width 19 height 10
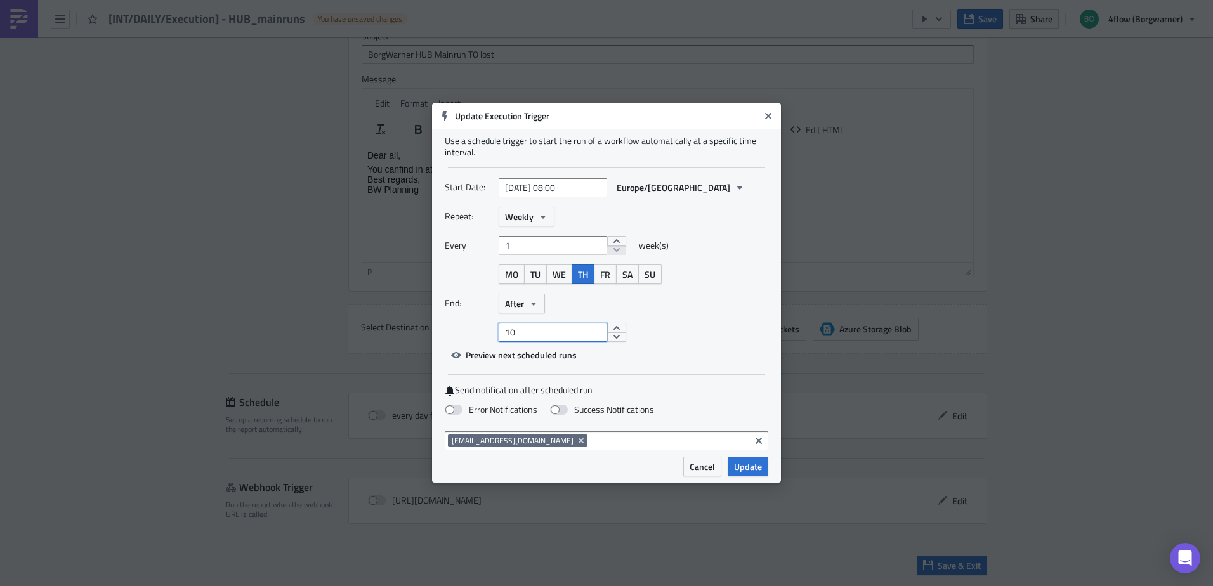
click at [578, 331] on input "10" at bounding box center [553, 332] width 108 height 19
click at [525, 300] on button "After" at bounding box center [522, 304] width 46 height 20
click at [530, 324] on div "Never" at bounding box center [558, 326] width 105 height 13
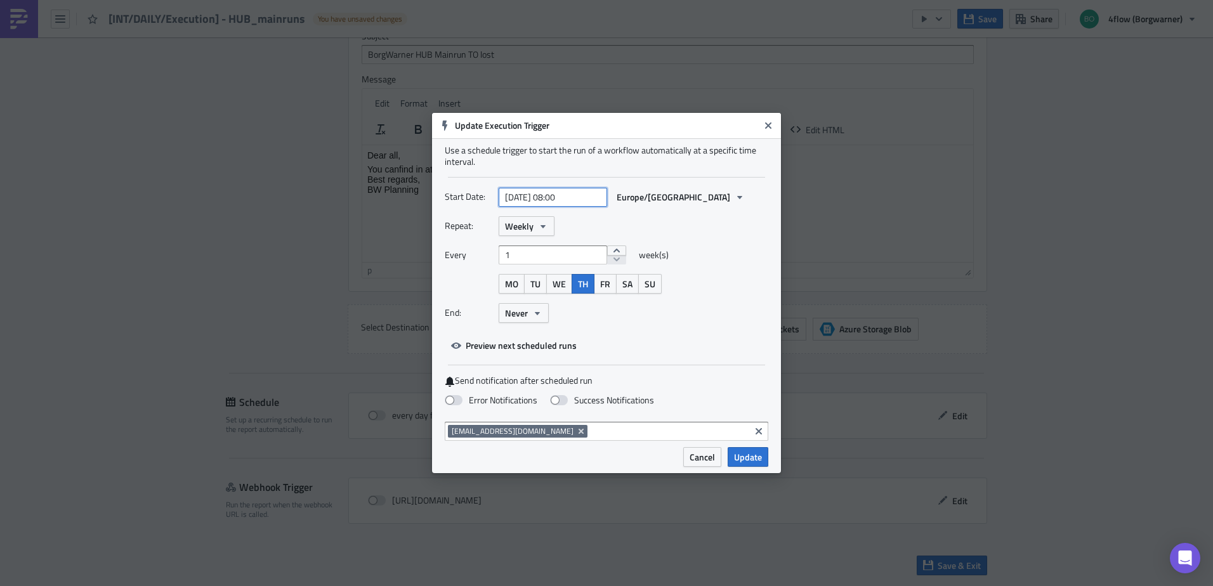
click at [556, 197] on input "[DATE] 08:00" at bounding box center [553, 197] width 108 height 19
select select "9"
select select "2025"
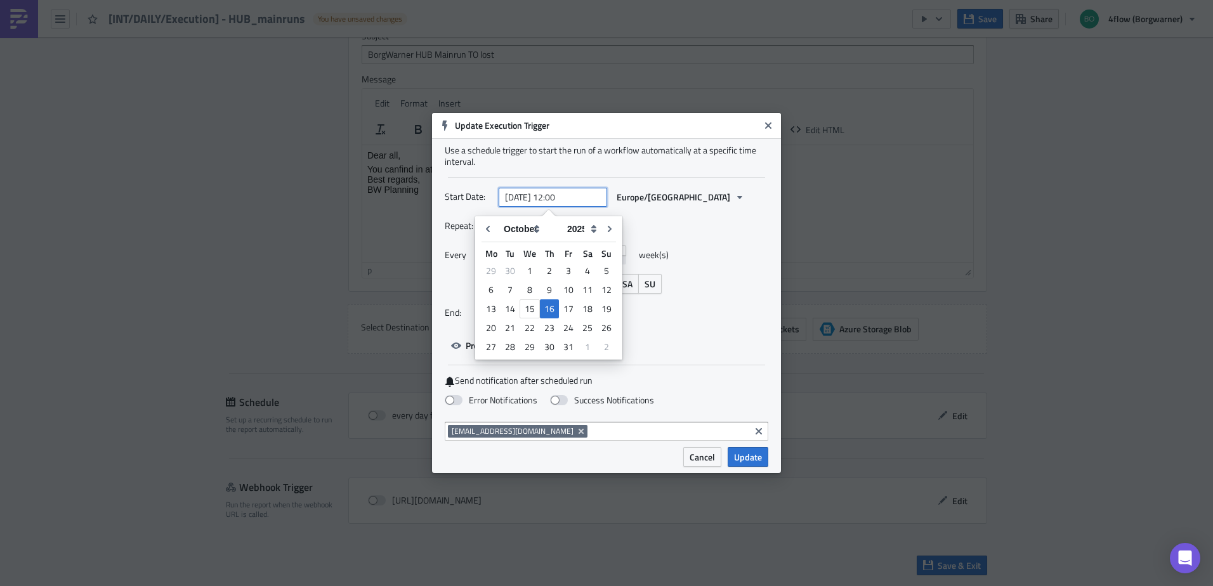
type input "[DATE] 12:00"
click at [692, 197] on div "Start Date: [DATE] 12:00 [GEOGRAPHIC_DATA]/[GEOGRAPHIC_DATA]" at bounding box center [606, 197] width 323 height 20
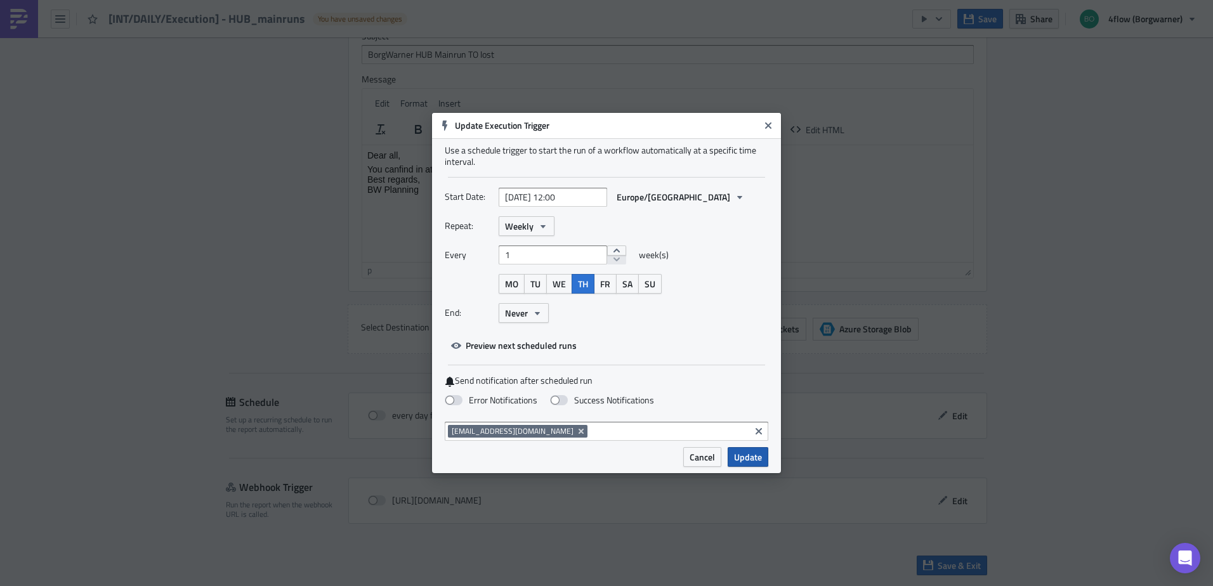
click at [753, 459] on span "Update" at bounding box center [748, 456] width 28 height 13
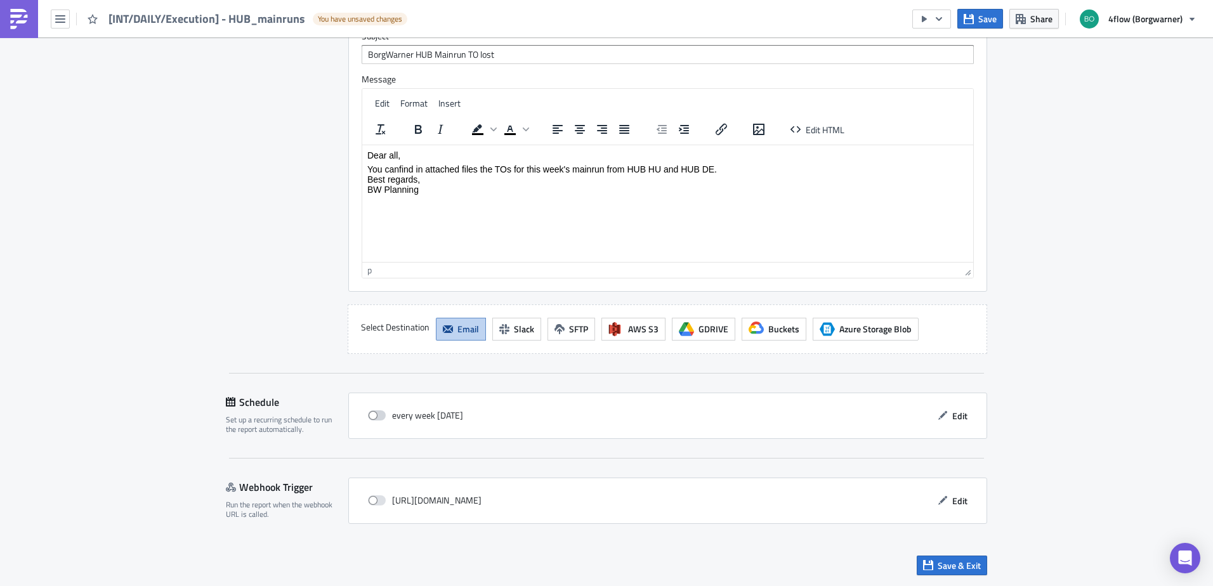
click at [368, 414] on span at bounding box center [377, 415] width 18 height 10
click at [370, 414] on input "checkbox" at bounding box center [374, 416] width 8 height 8
checkbox input "true"
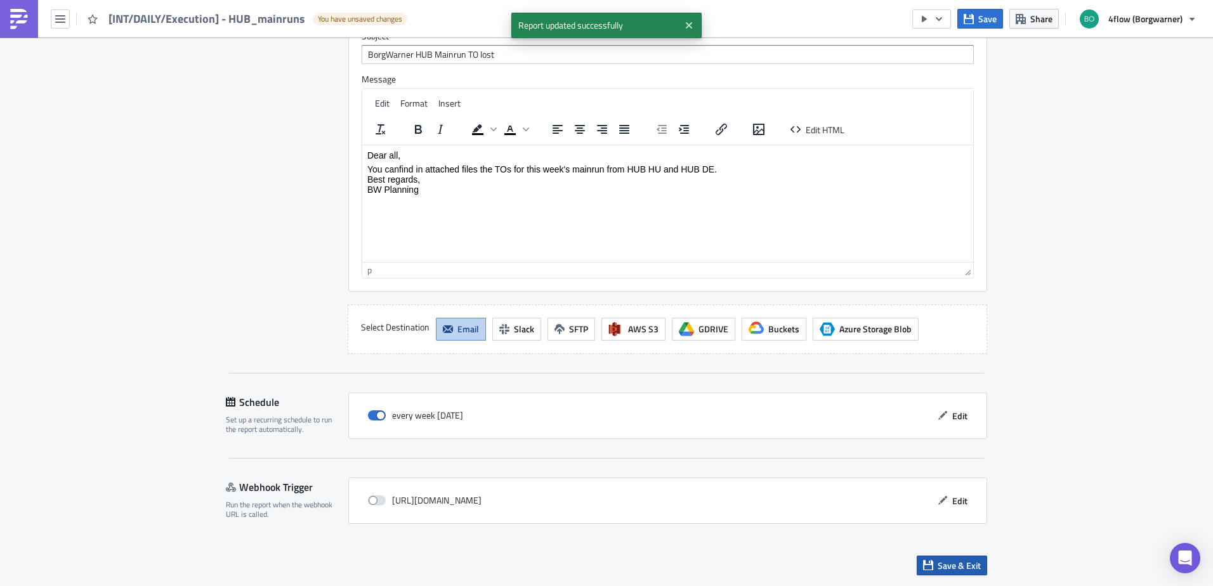
click at [940, 564] on span "Save & Exit" at bounding box center [958, 565] width 43 height 13
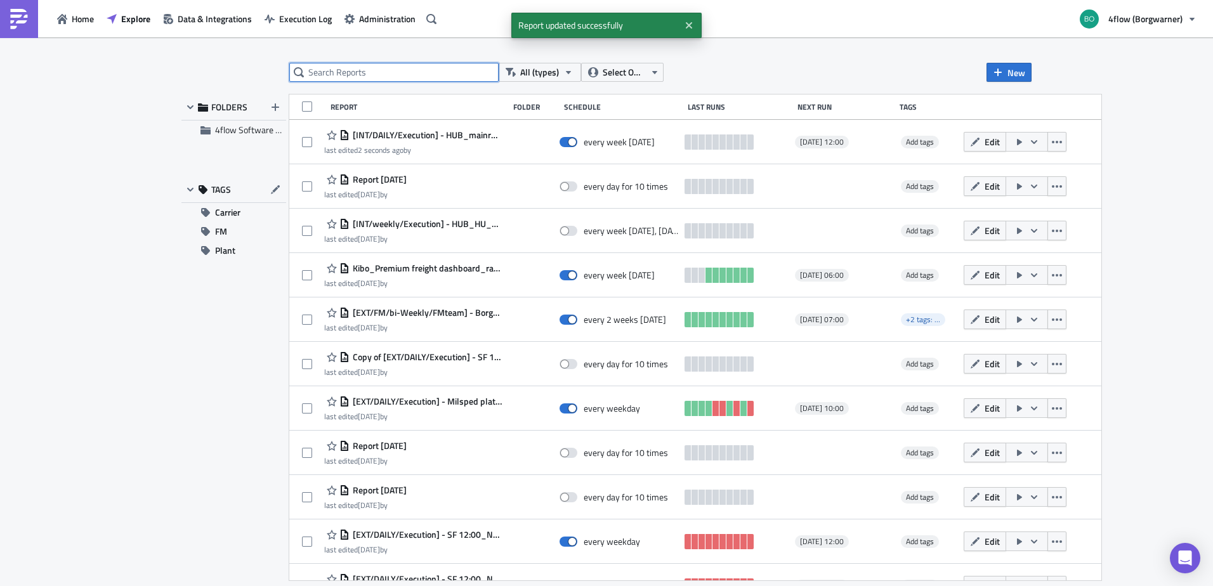
click at [350, 72] on input "text" at bounding box center [393, 72] width 209 height 19
type input "mainrun"
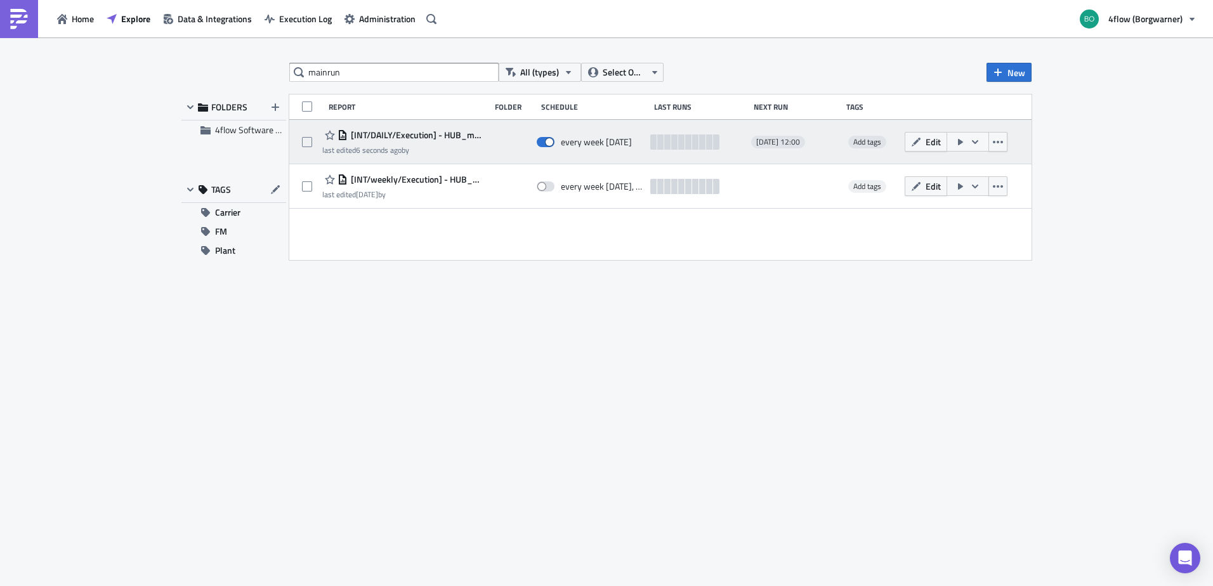
click at [975, 140] on icon "button" at bounding box center [975, 142] width 10 height 10
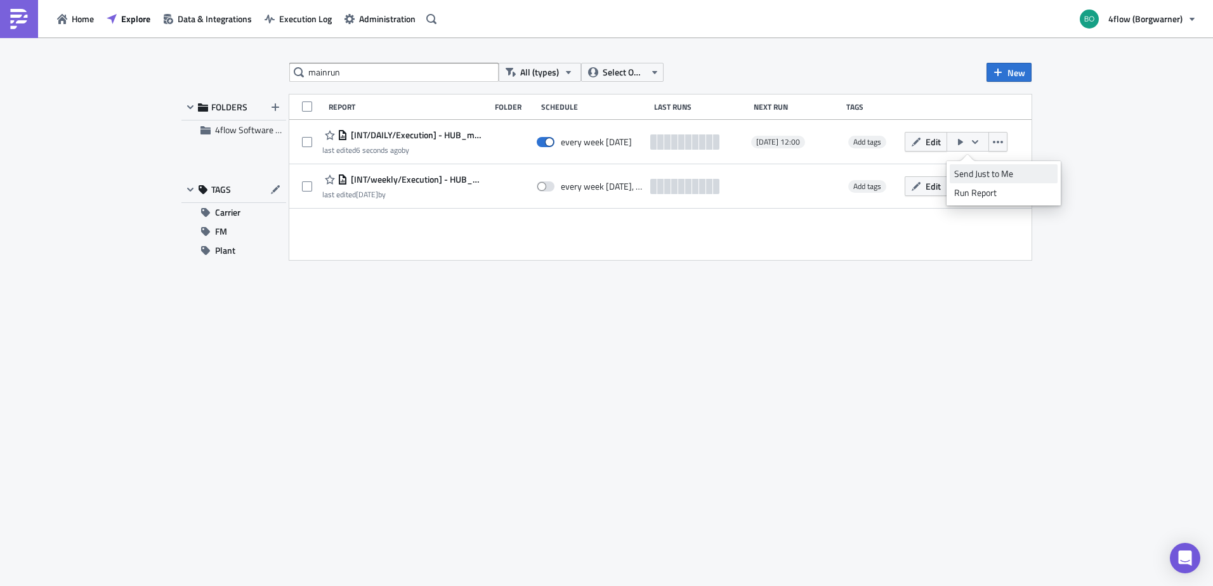
click at [981, 171] on div "Send Just to Me" at bounding box center [1003, 173] width 99 height 13
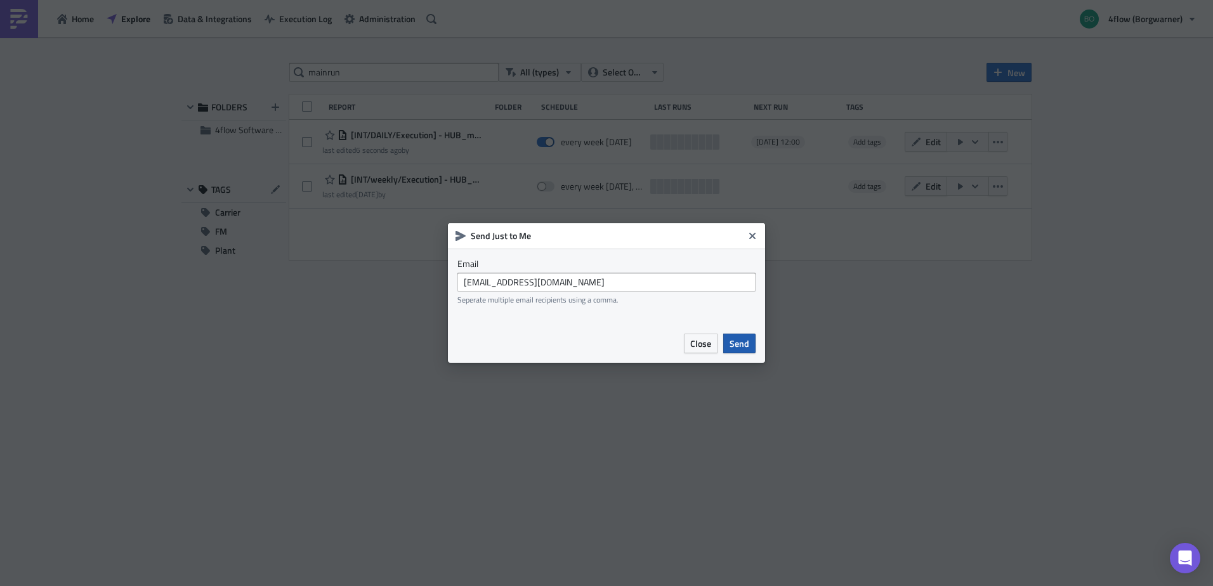
click at [741, 346] on span "Send" at bounding box center [739, 343] width 20 height 13
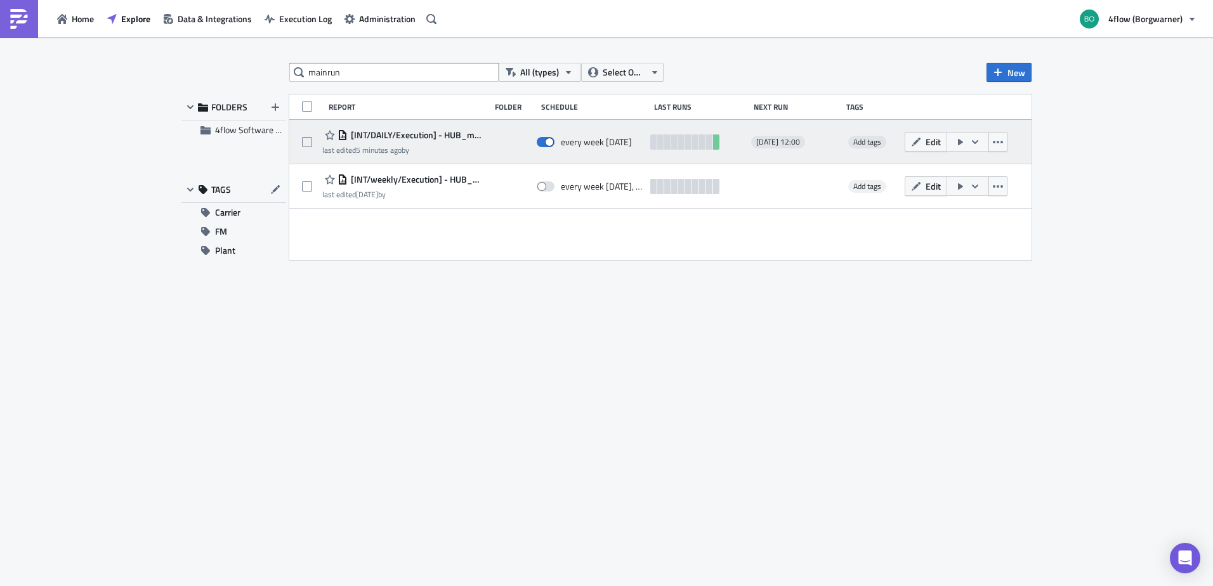
click at [462, 147] on div "last edited 5 minutes ago by" at bounding box center [402, 150] width 161 height 10
click at [458, 140] on span "[INT/DAILY/Execution] - HUB_mainruns" at bounding box center [416, 134] width 136 height 11
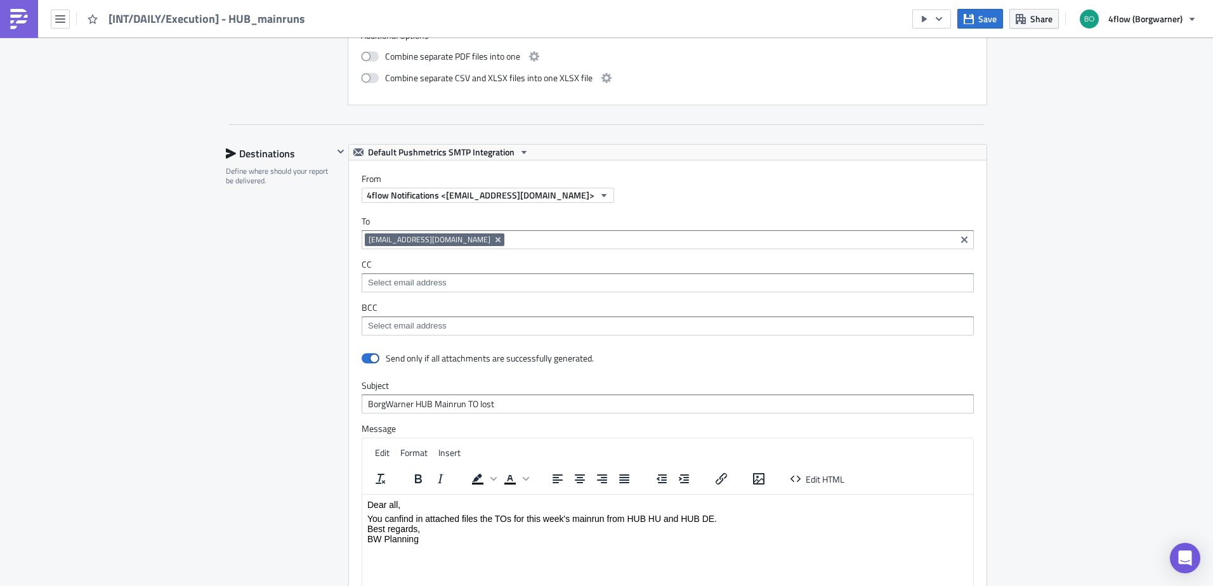
scroll to position [1142, 0]
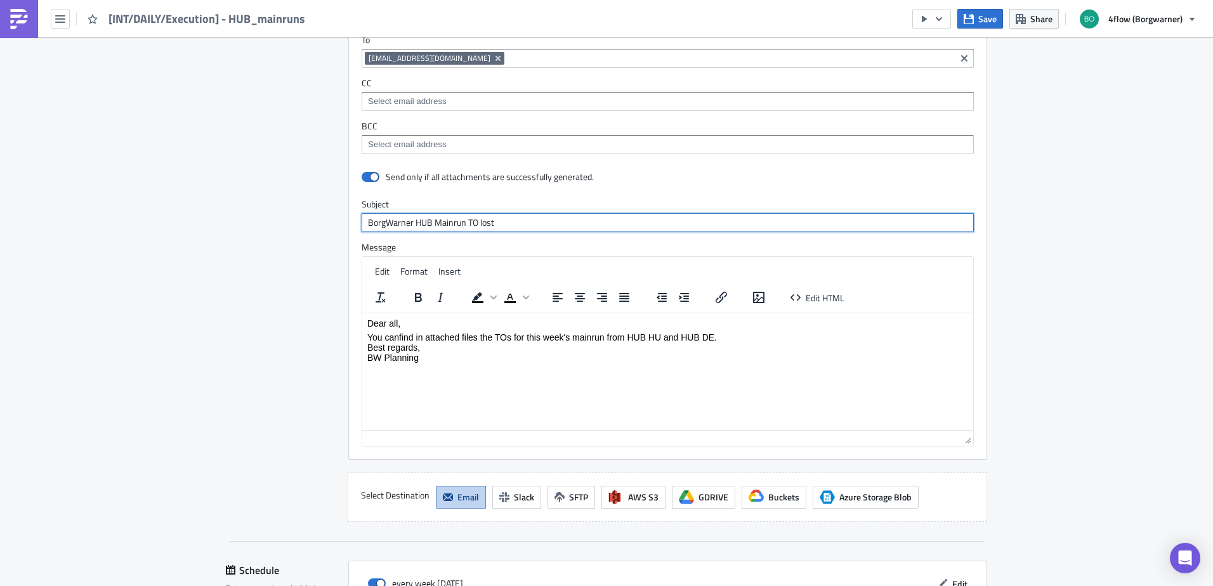
drag, startPoint x: 475, startPoint y: 224, endPoint x: 571, endPoint y: 225, distance: 96.4
click at [568, 225] on input "BorgWarner HUB Mainrun TO lost" at bounding box center [668, 222] width 612 height 19
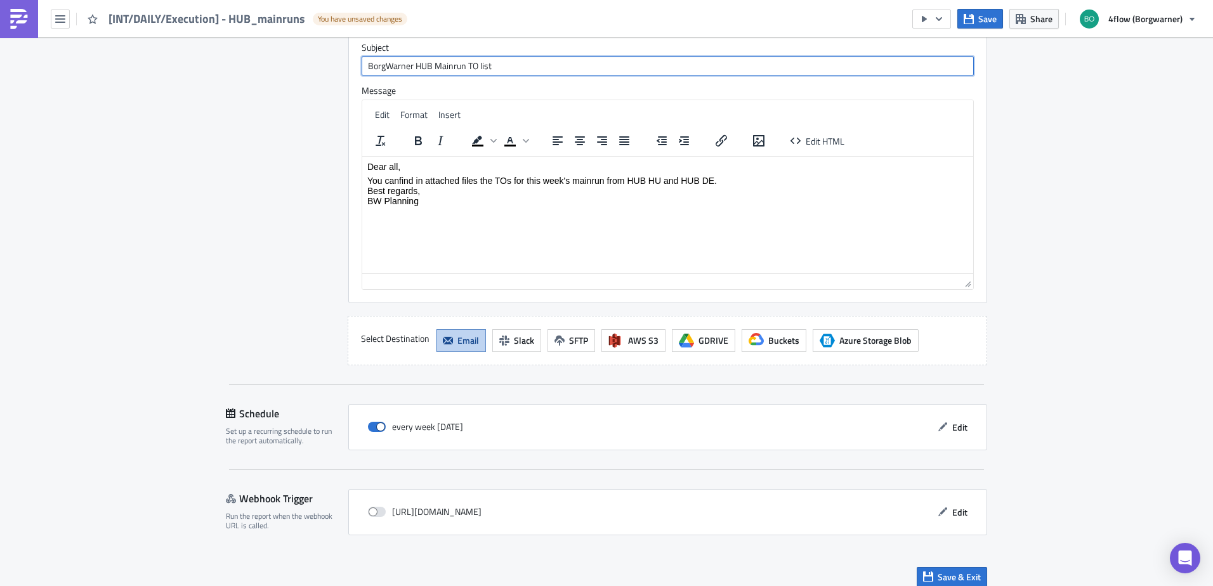
scroll to position [1310, 0]
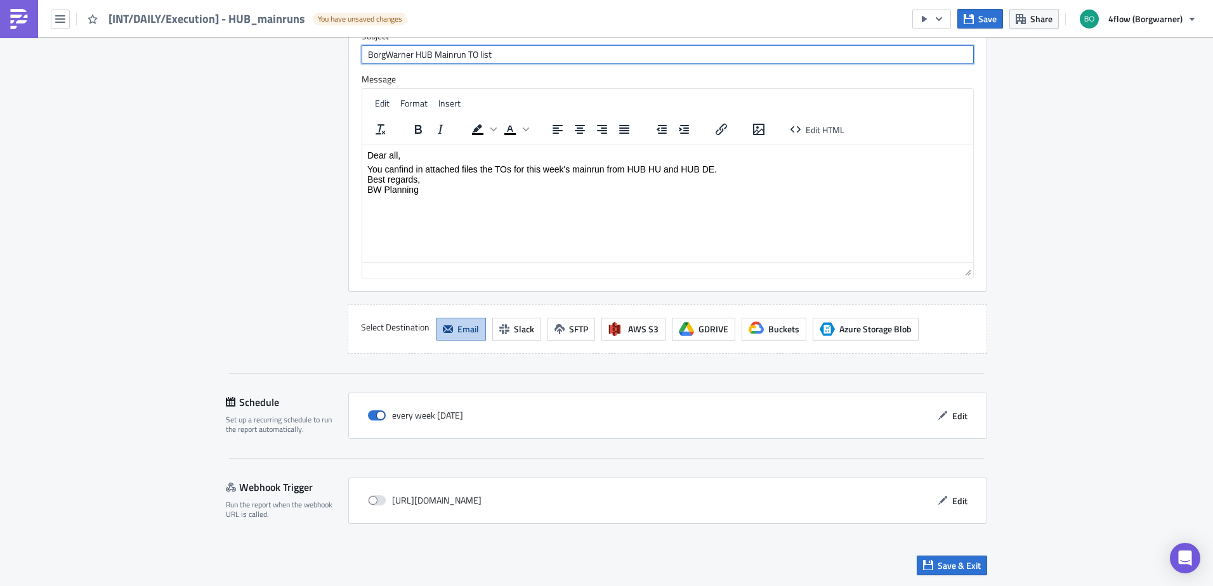
type input "BorgWarner HUB Mainrun TO list"
click at [398, 167] on p "You canfind in attached files the TOs for this week's mainrun from HUB HU and H…" at bounding box center [667, 179] width 601 height 30
click at [417, 170] on p "You can find in attached files the TOs for this week's mainrun from HUB HU and …" at bounding box center [667, 179] width 601 height 30
click at [461, 165] on p "You can find attached files the TOs for this week's mainrun from HUB HU and HUB…" at bounding box center [667, 179] width 601 height 30
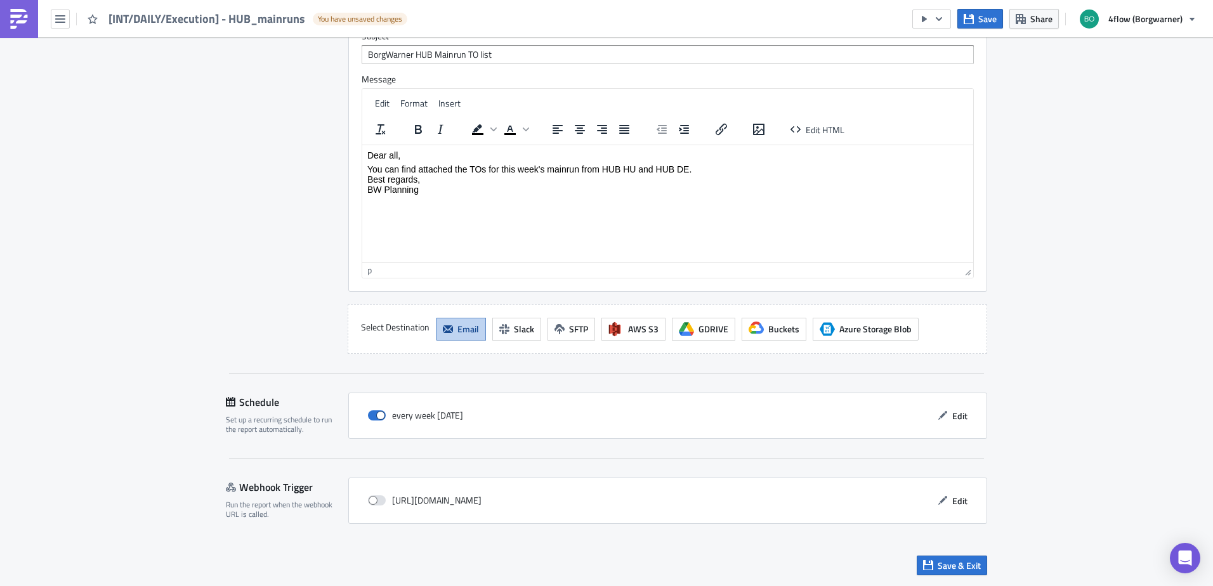
click at [689, 167] on p "You can find attached the TOs for this week's mainrun from HUB HU and HUB DE. B…" at bounding box center [667, 179] width 601 height 30
click at [591, 169] on p "You can find attached the TOs for this week's mainrun from HUB HU and HUB DE. B…" at bounding box center [667, 179] width 601 height 30
click at [953, 562] on span "Save & Exit" at bounding box center [958, 565] width 43 height 13
